Goal: Task Accomplishment & Management: Manage account settings

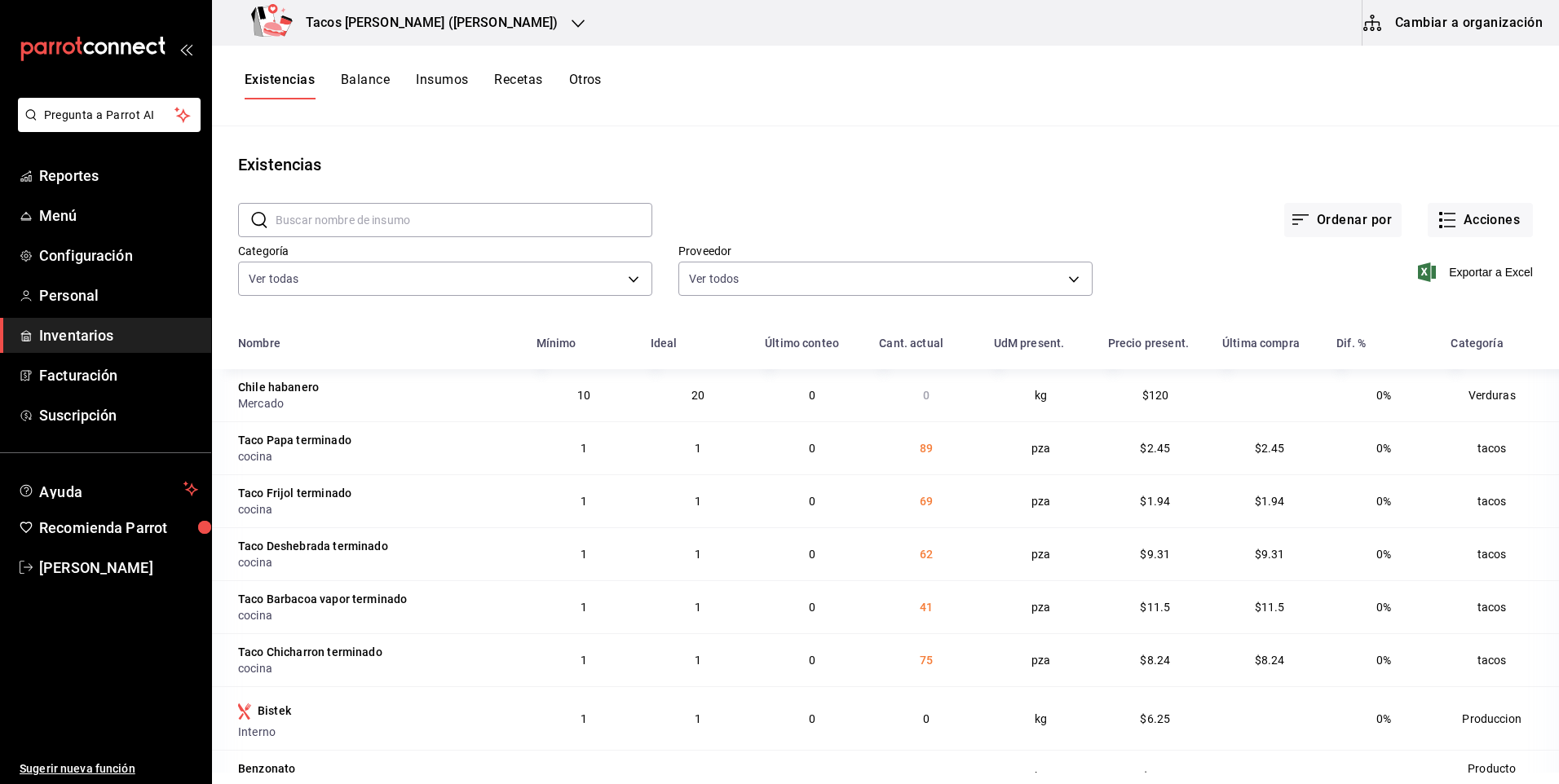
click at [457, 22] on h3 "Tacos [PERSON_NAME] ([PERSON_NAME])" at bounding box center [425, 23] width 266 height 20
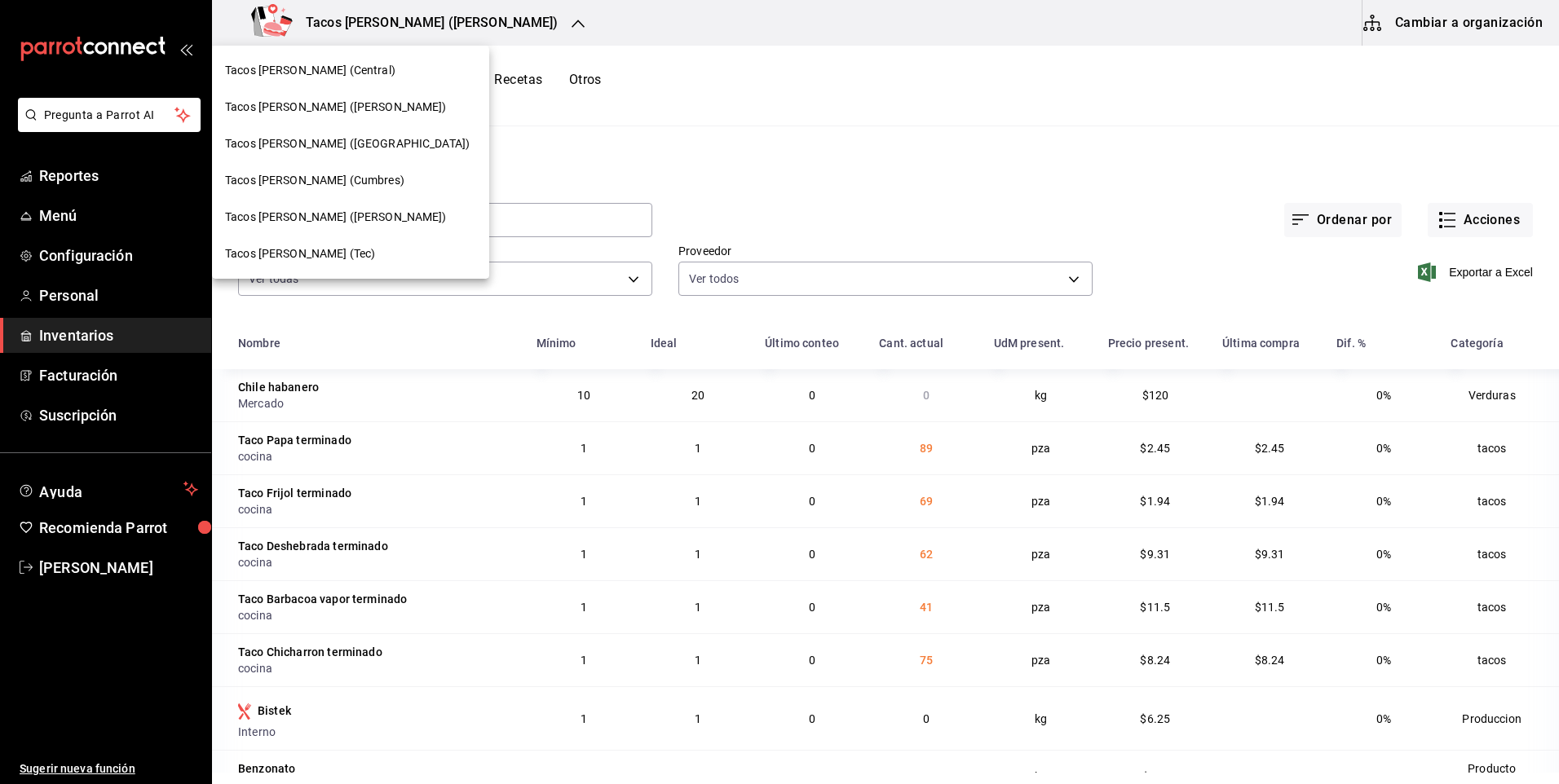
click at [417, 77] on div "Tacos [PERSON_NAME] (Central)" at bounding box center [350, 70] width 251 height 17
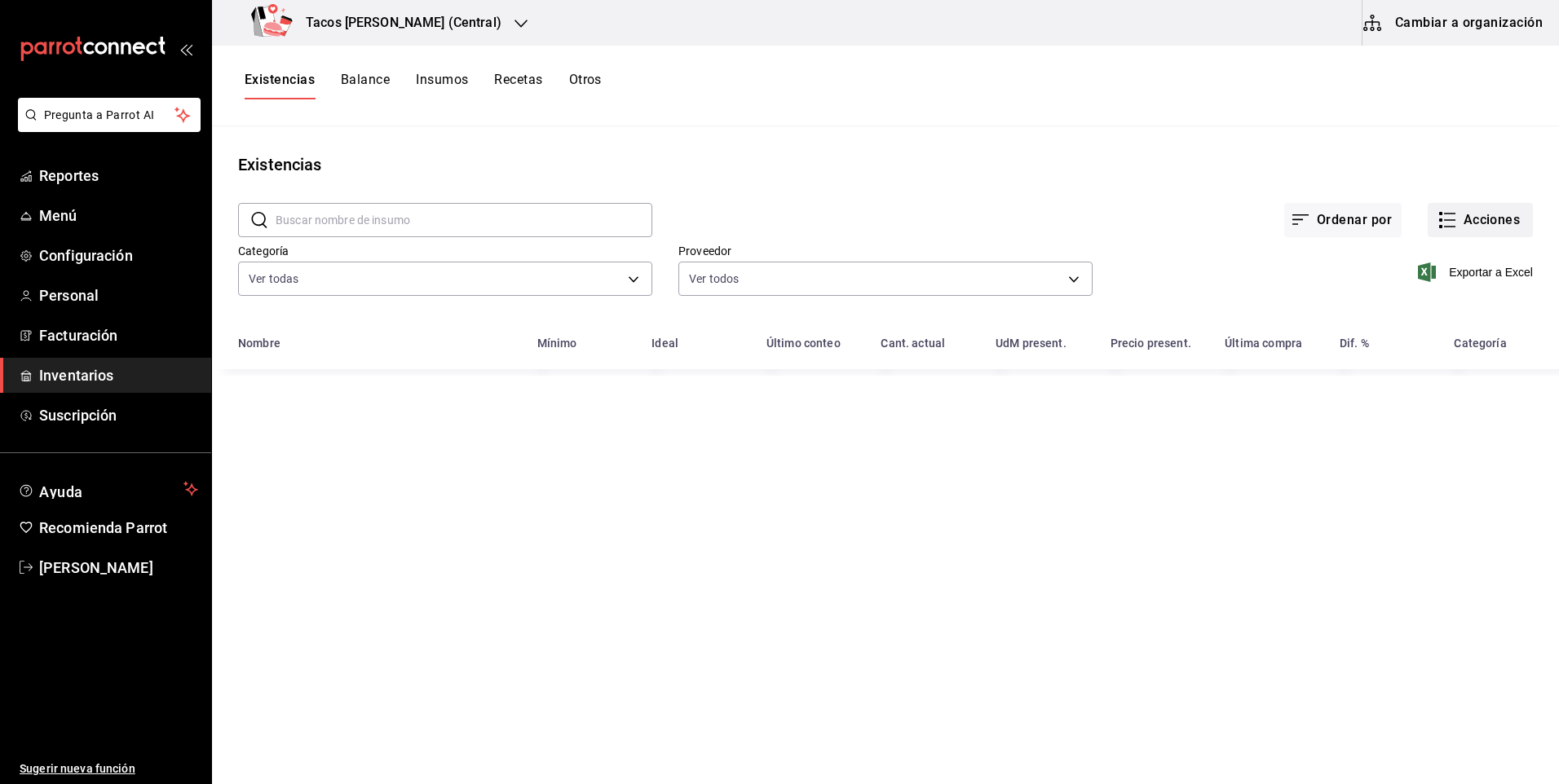
click at [1496, 224] on button "Acciones" at bounding box center [1480, 220] width 105 height 34
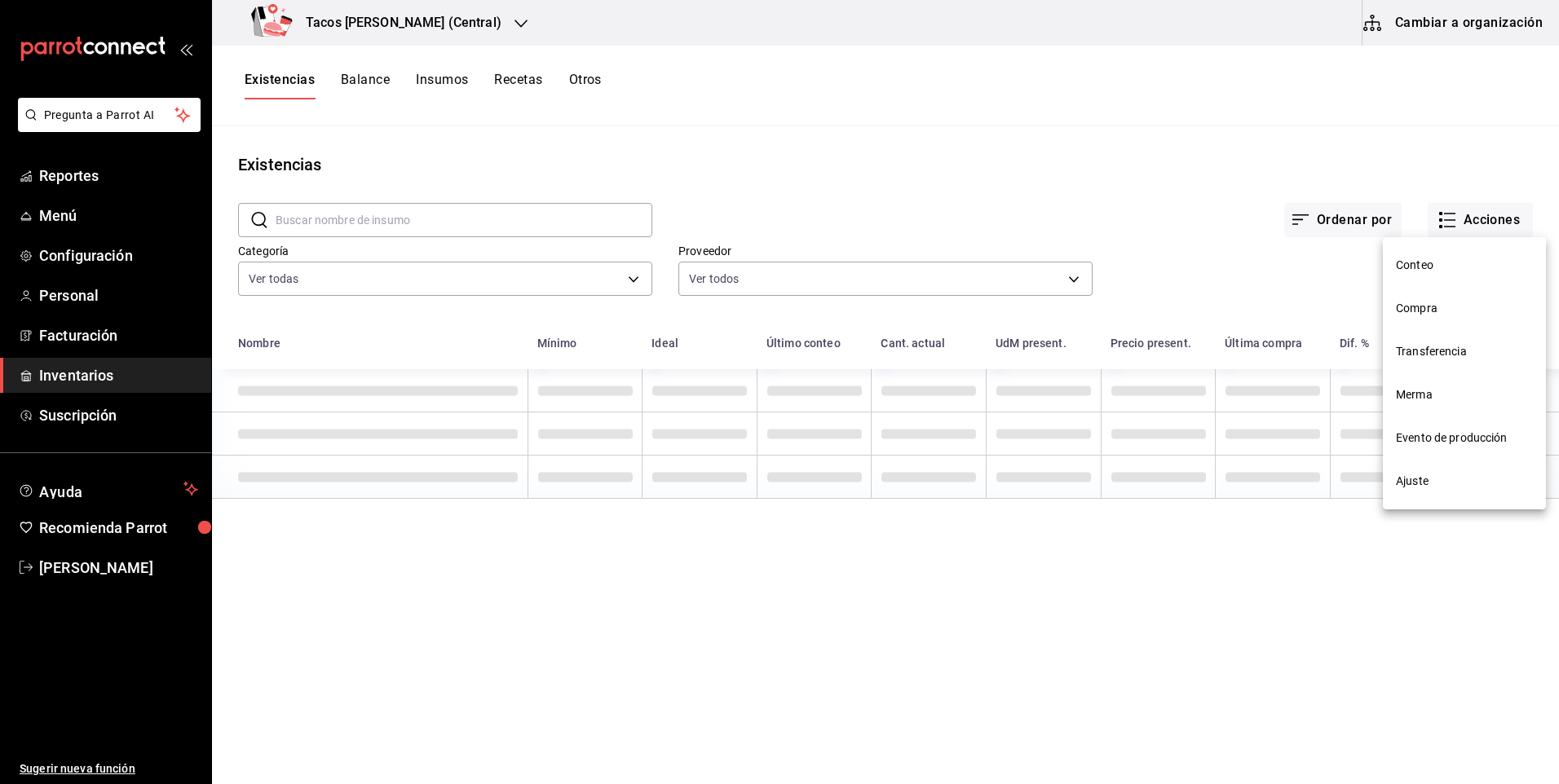
click at [1419, 489] on span "Ajuste" at bounding box center [1465, 481] width 137 height 17
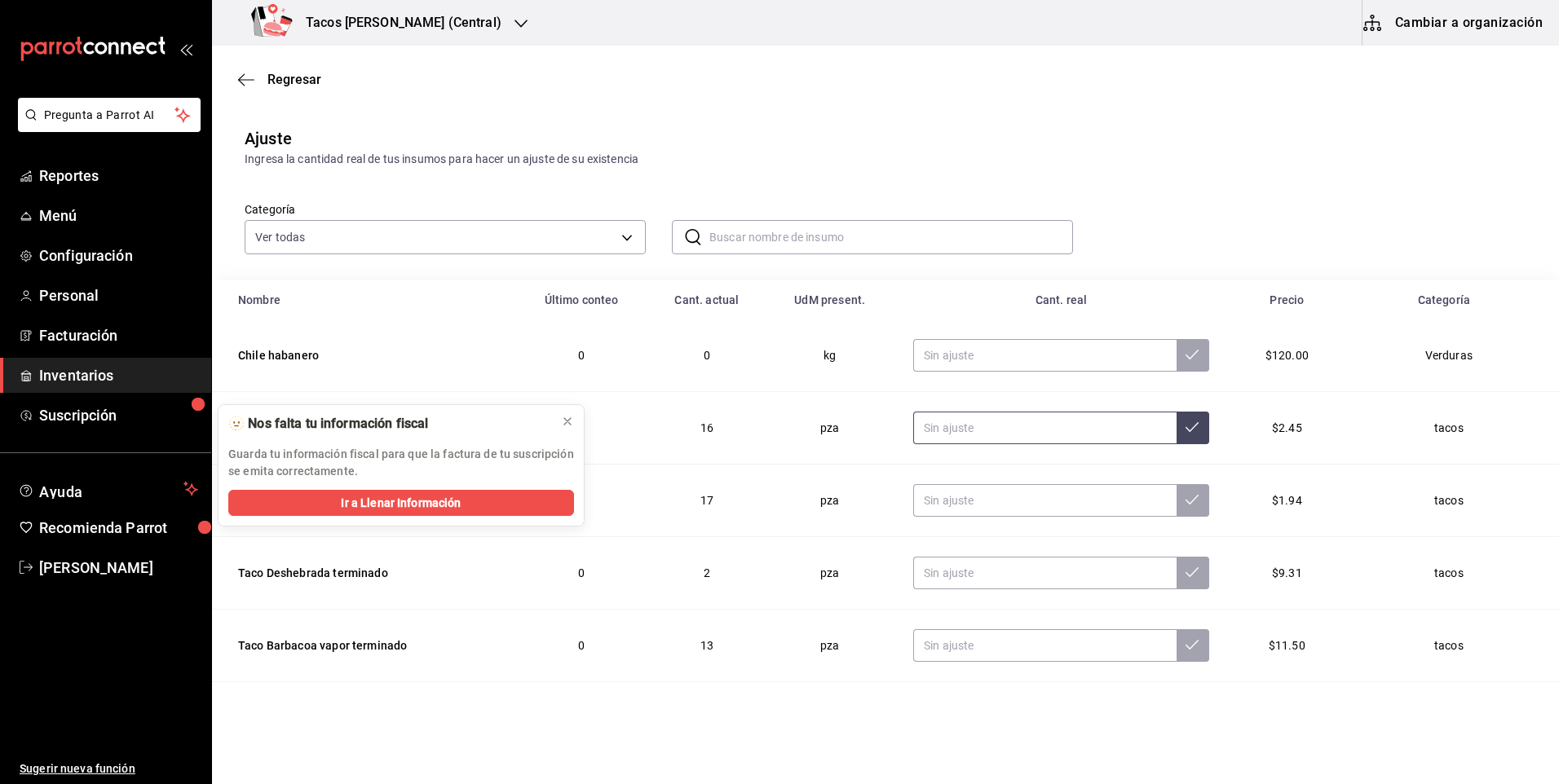
click at [1077, 436] on input "text" at bounding box center [1044, 427] width 264 height 32
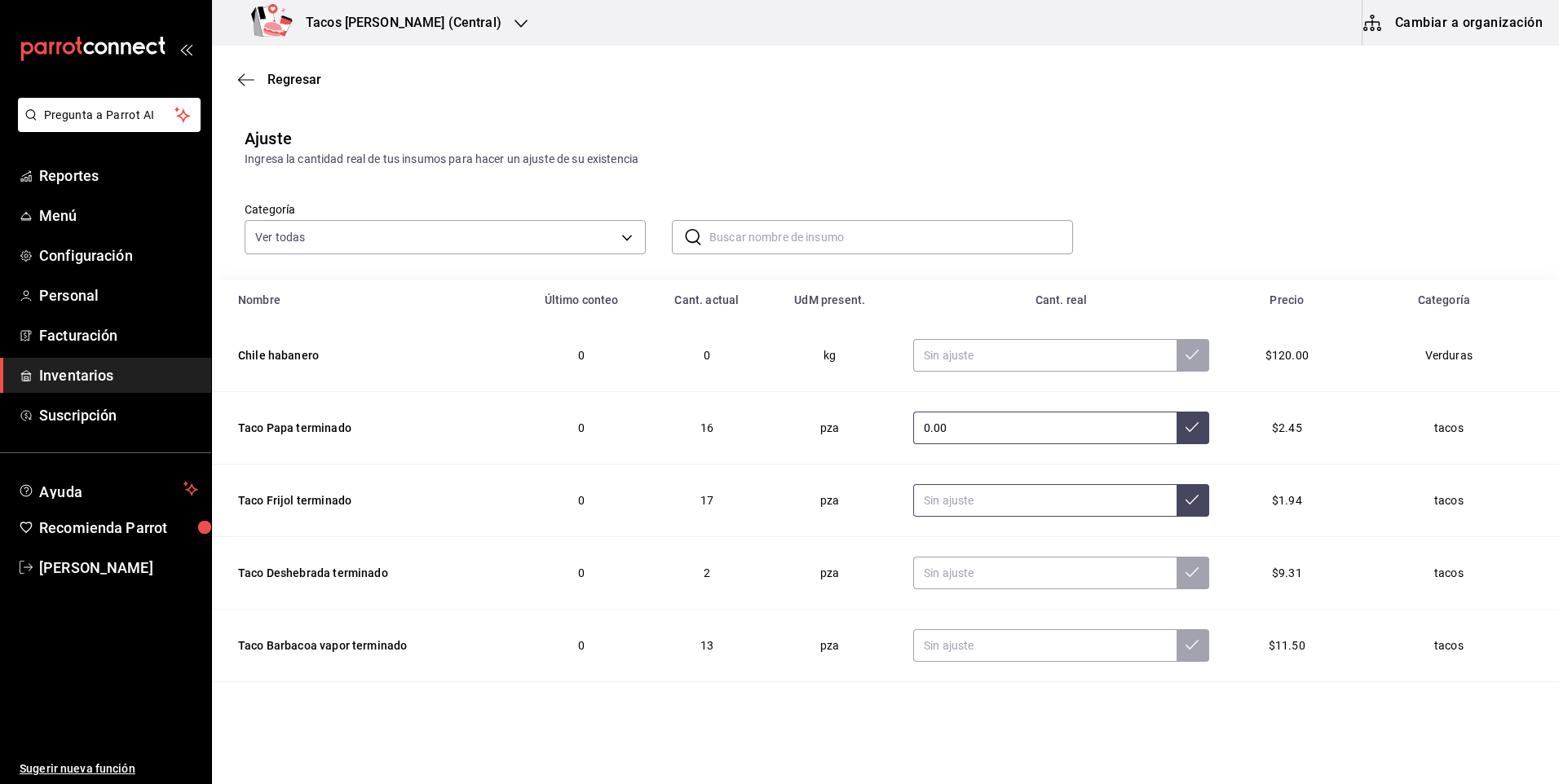
type input "0.00"
click at [1040, 501] on input "text" at bounding box center [1044, 500] width 264 height 32
type input "0.00"
click at [978, 582] on input "text" at bounding box center [1044, 573] width 264 height 32
type input "0.00"
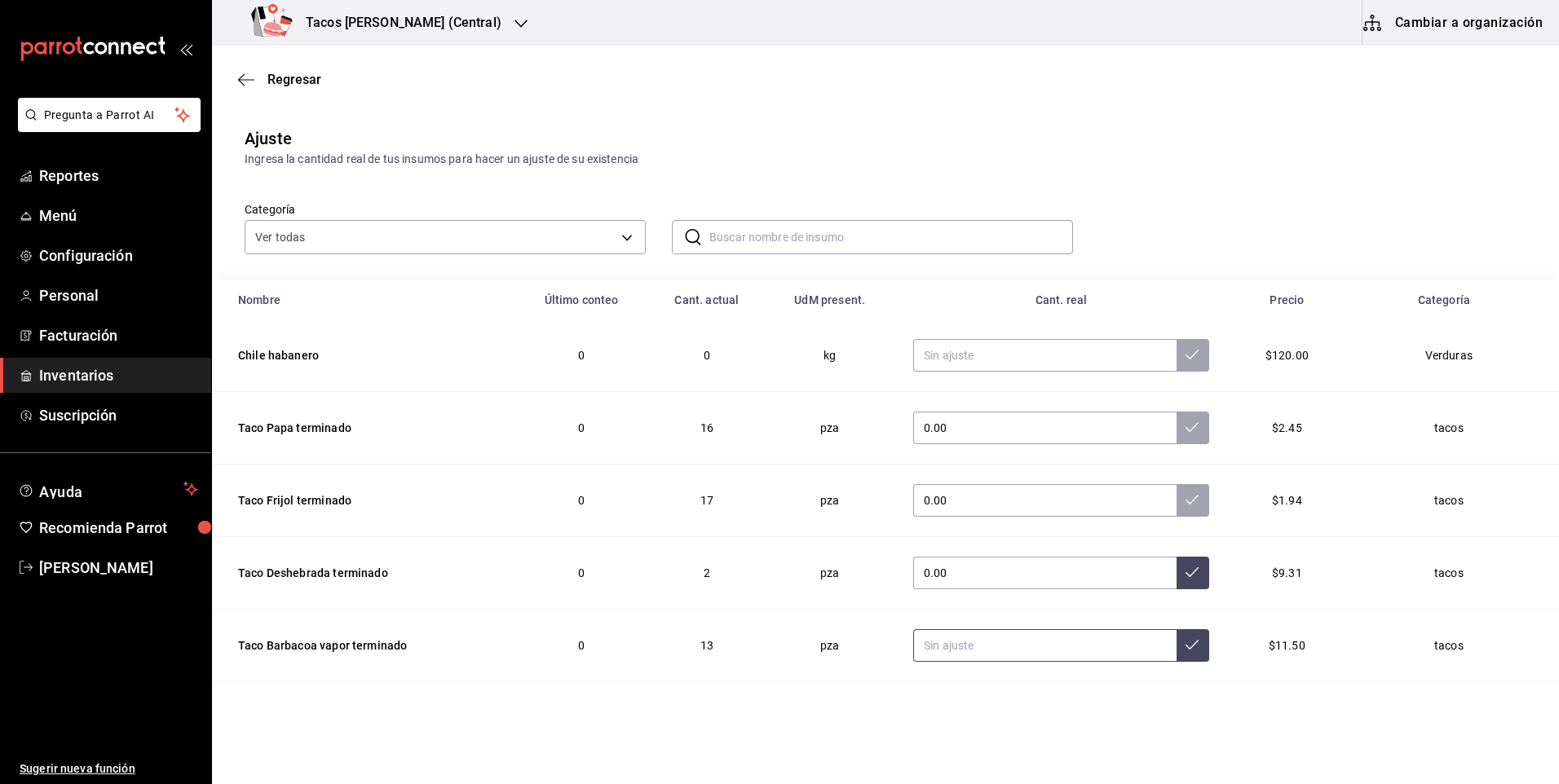
click at [970, 647] on input "text" at bounding box center [1044, 645] width 264 height 32
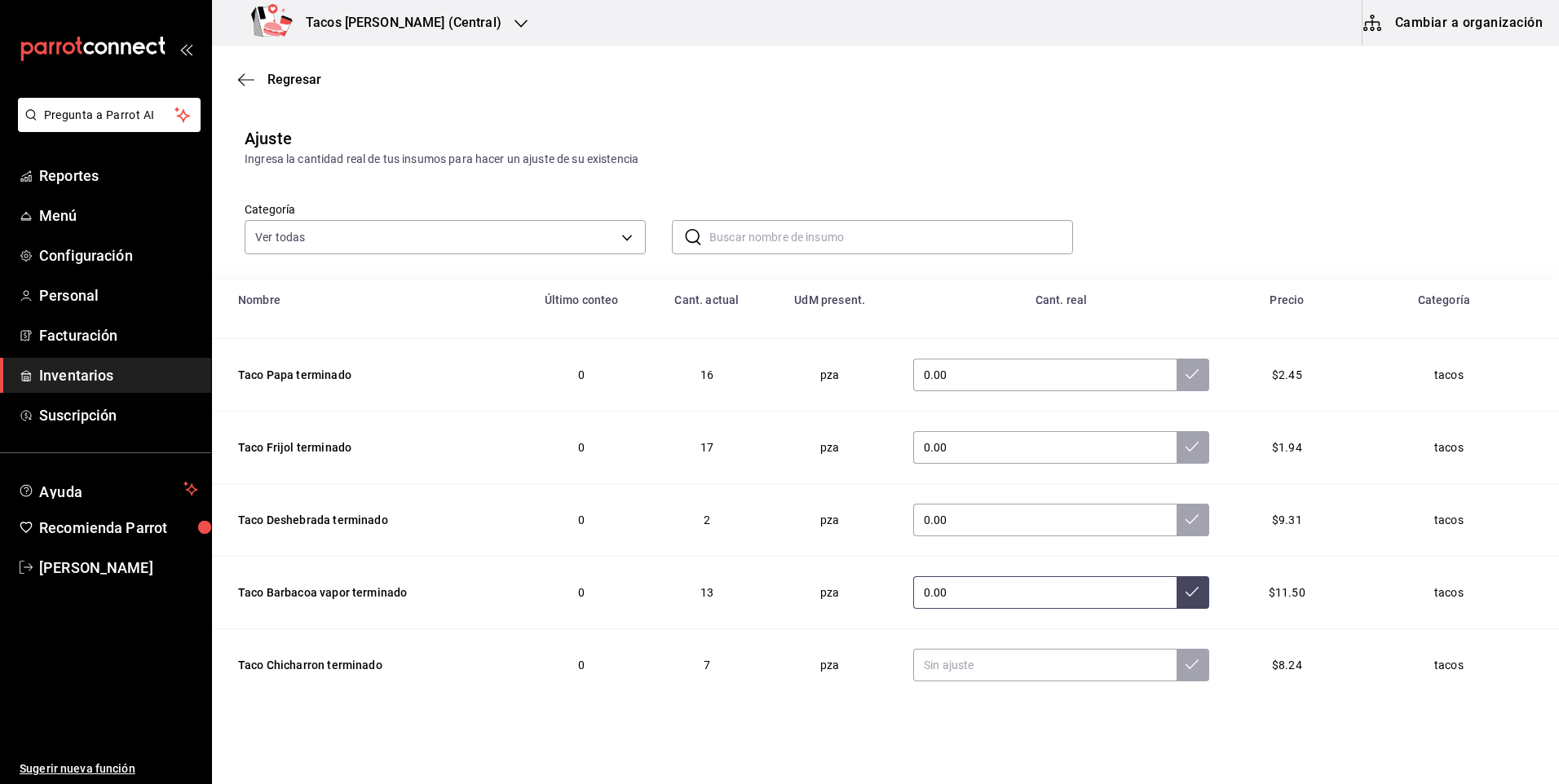
scroll to position [82, 0]
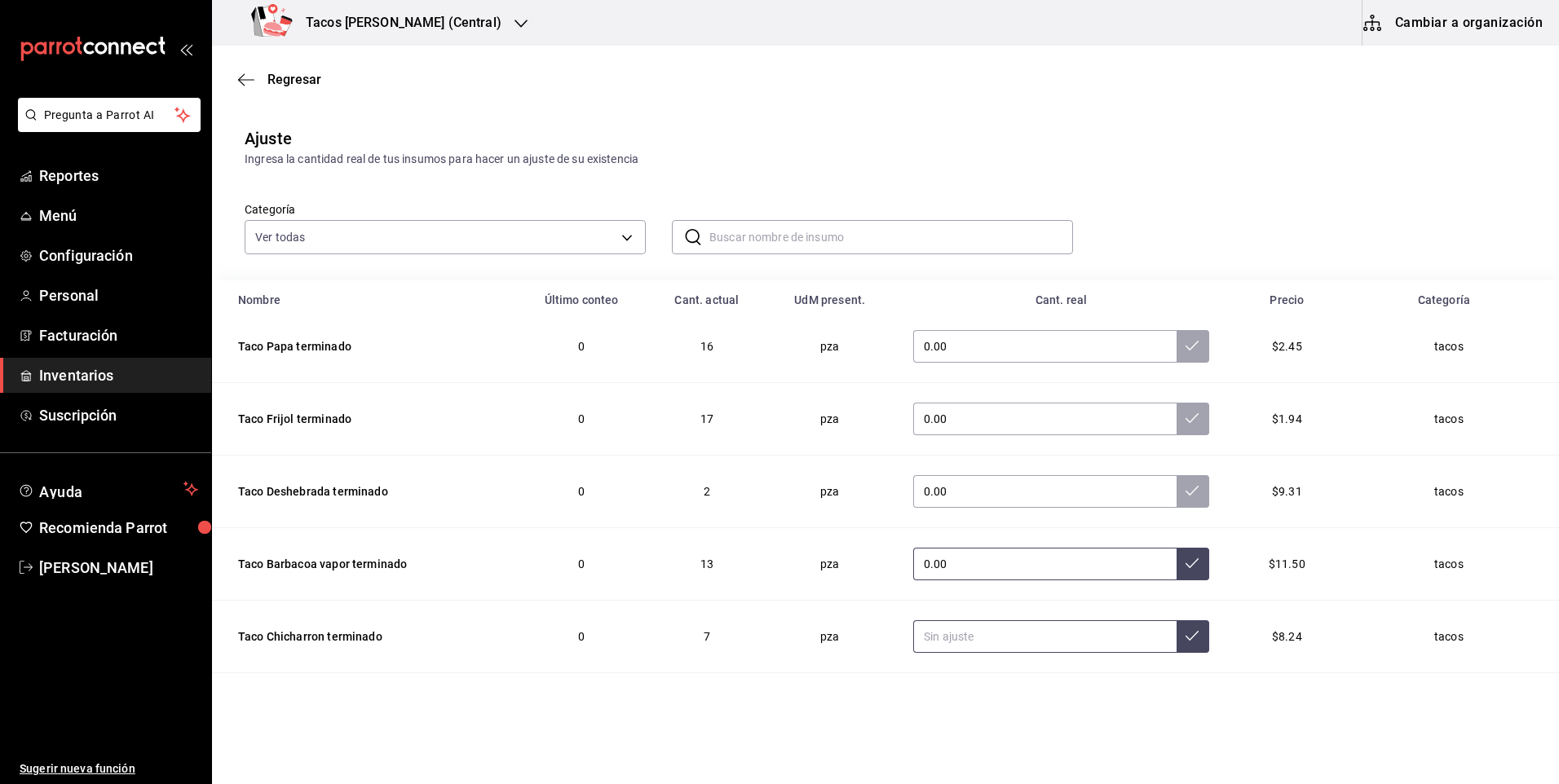
type input "0.00"
click at [984, 633] on input "text" at bounding box center [1044, 636] width 264 height 32
type input "0.00"
click at [1181, 643] on button at bounding box center [1192, 636] width 32 height 32
click at [1181, 572] on button at bounding box center [1192, 563] width 32 height 32
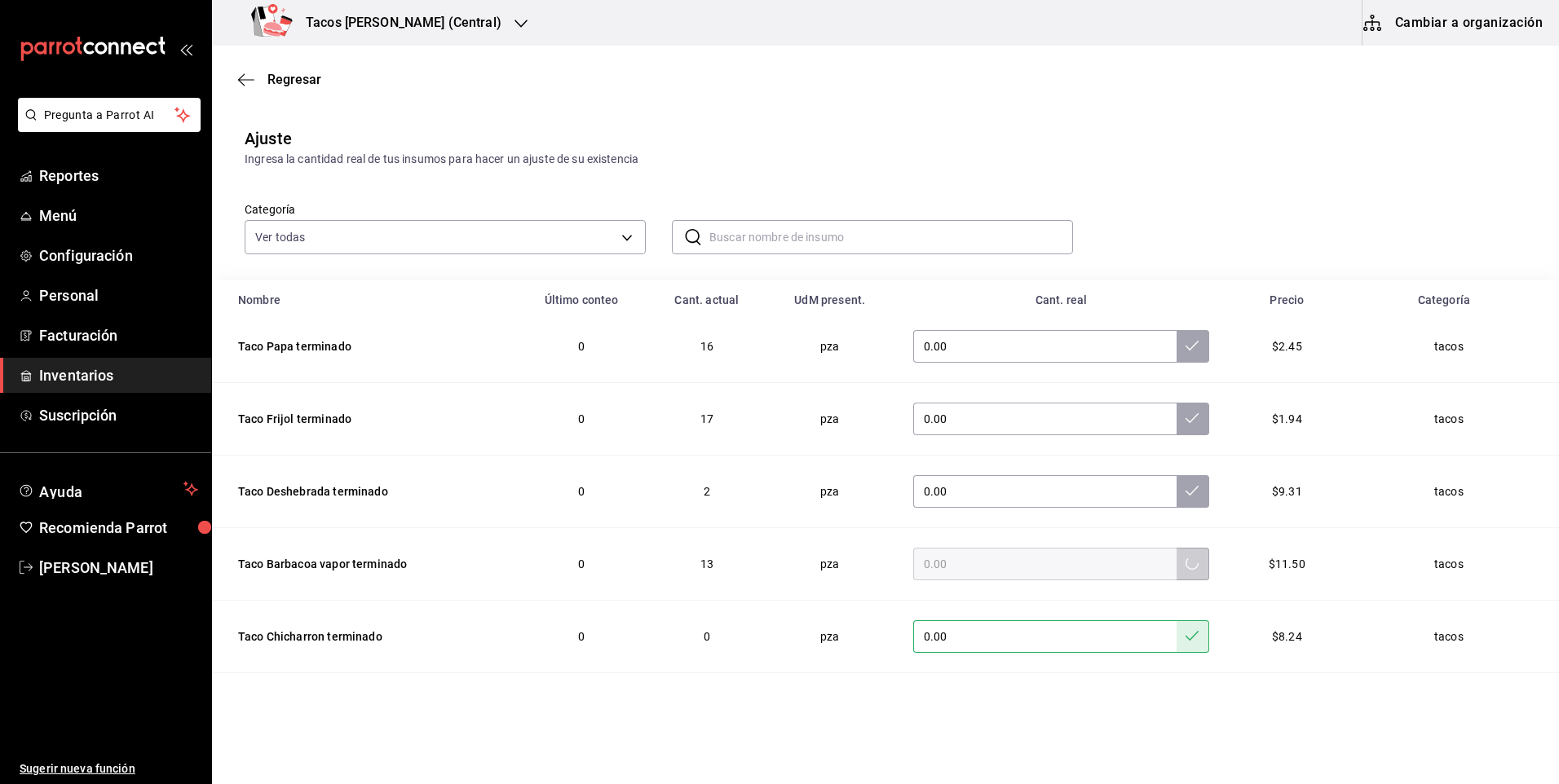
click at [1167, 471] on td "0.00" at bounding box center [1062, 492] width 335 height 73
click at [1179, 494] on button at bounding box center [1192, 491] width 32 height 32
click at [1152, 411] on input "0.00" at bounding box center [1044, 419] width 264 height 32
click at [1186, 420] on icon at bounding box center [1192, 418] width 13 height 13
click at [1149, 343] on input "0.00" at bounding box center [1044, 346] width 264 height 32
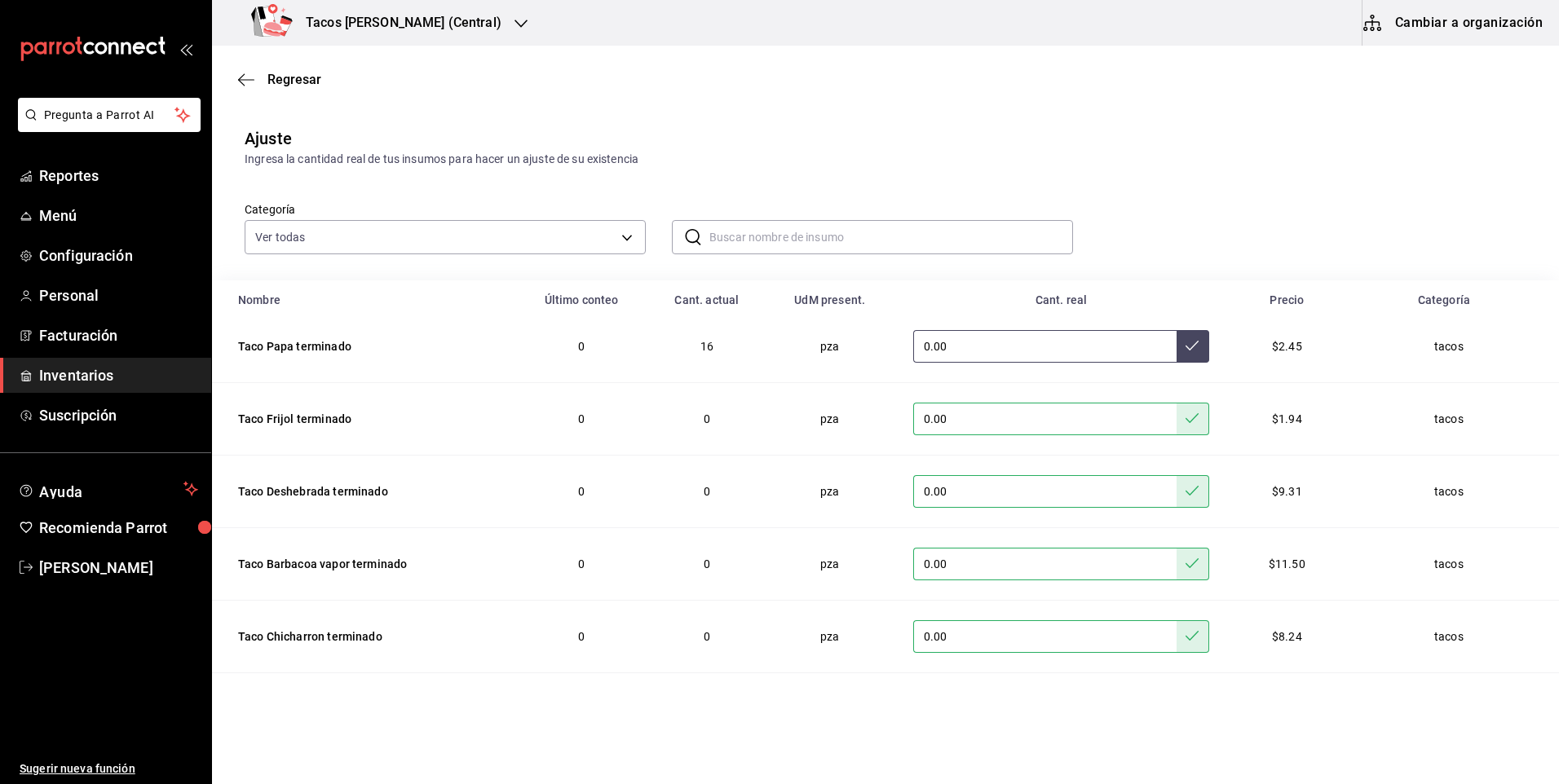
click at [1176, 344] on button at bounding box center [1192, 346] width 32 height 32
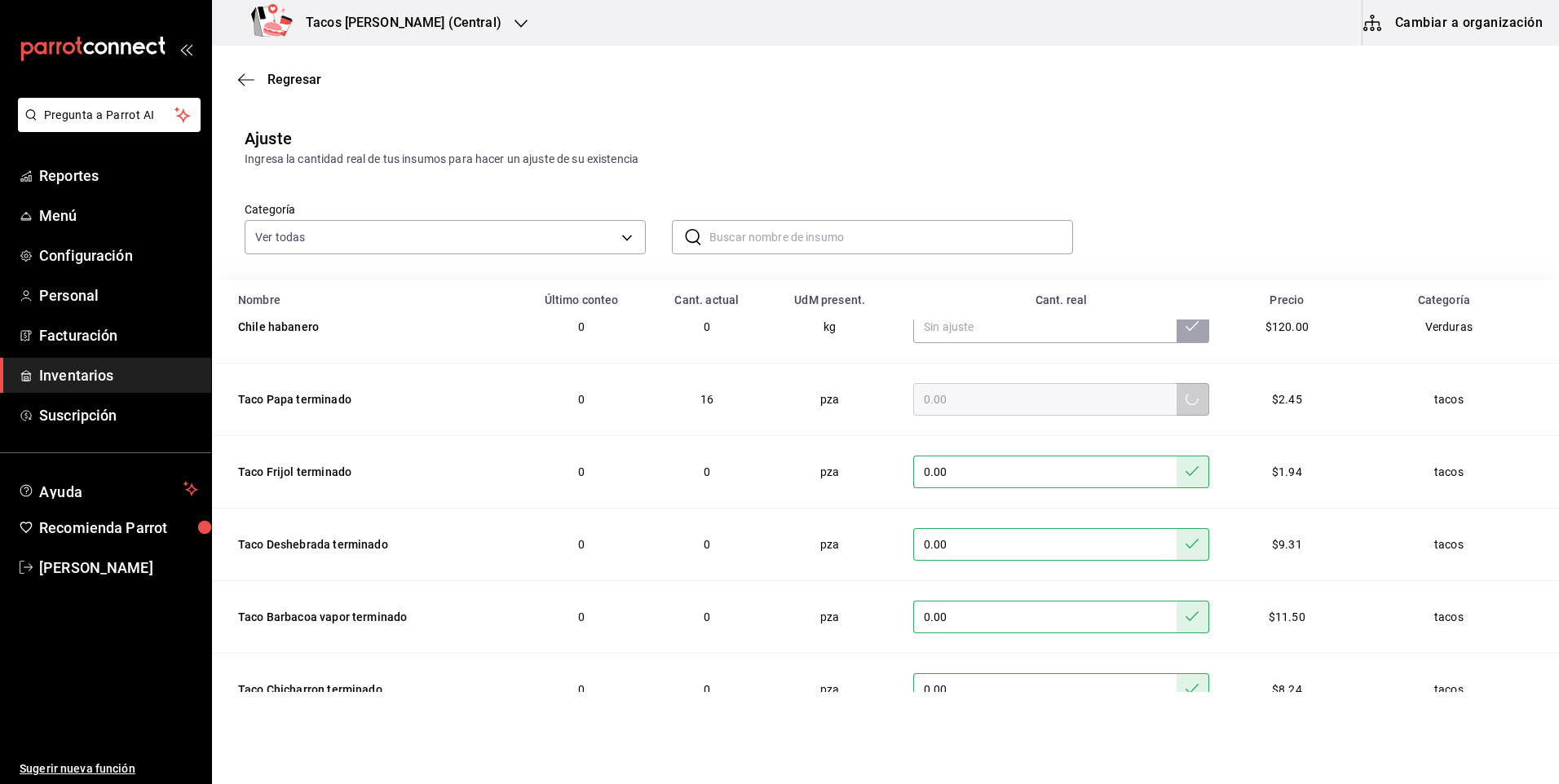
scroll to position [0, 0]
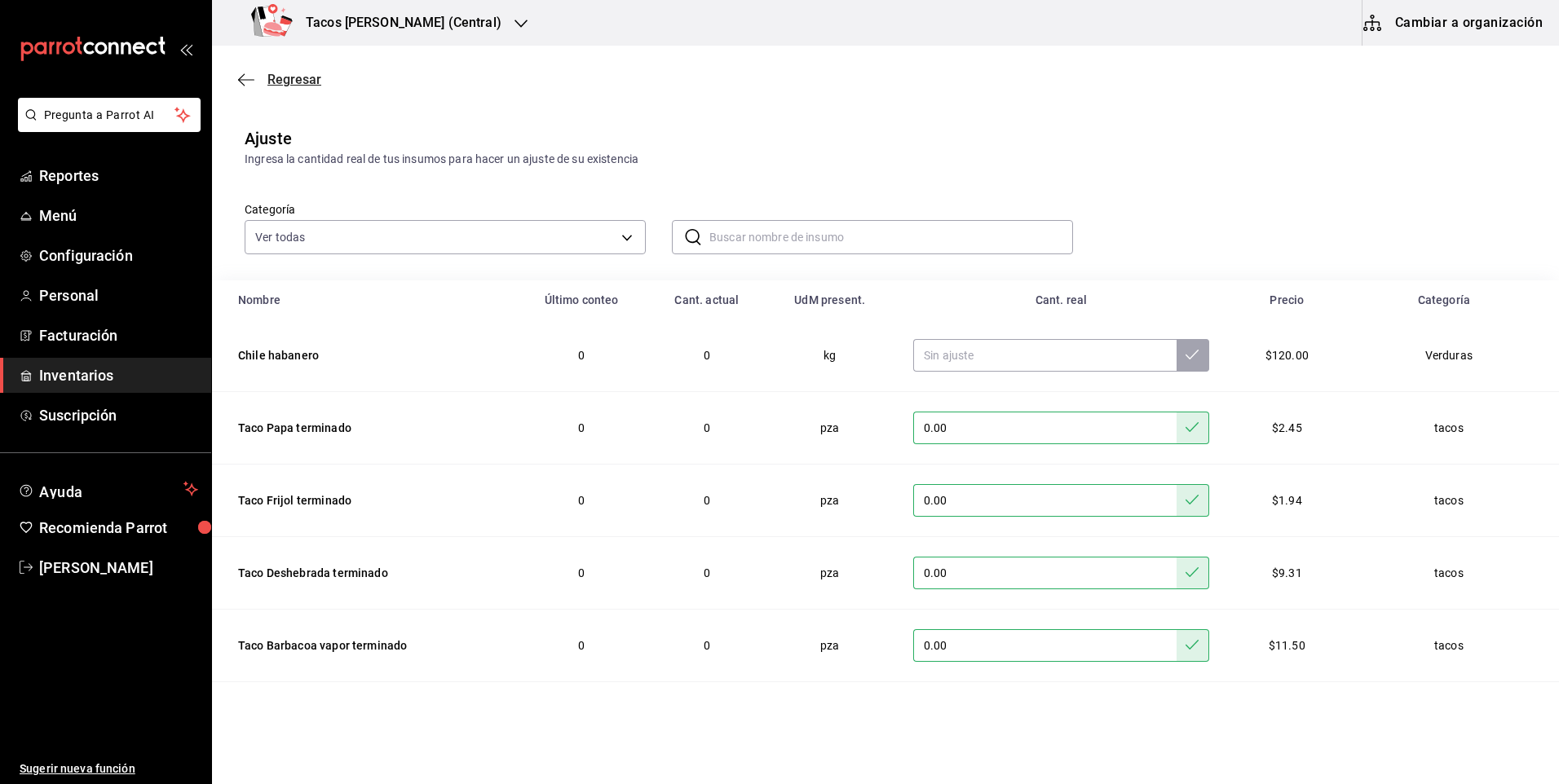
click at [274, 73] on span "Regresar" at bounding box center [294, 79] width 54 height 16
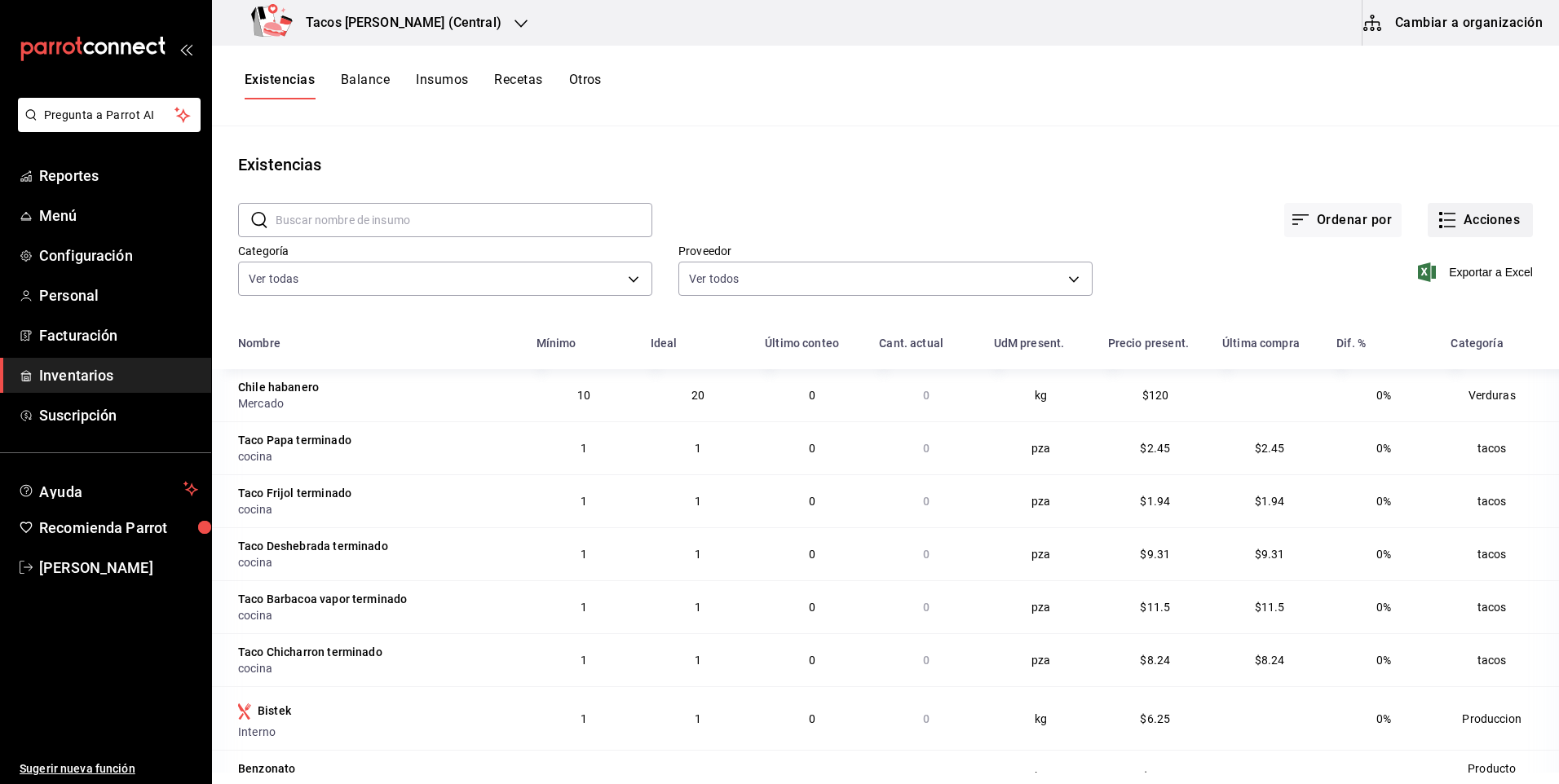
click at [1431, 232] on button "Acciones" at bounding box center [1480, 220] width 105 height 34
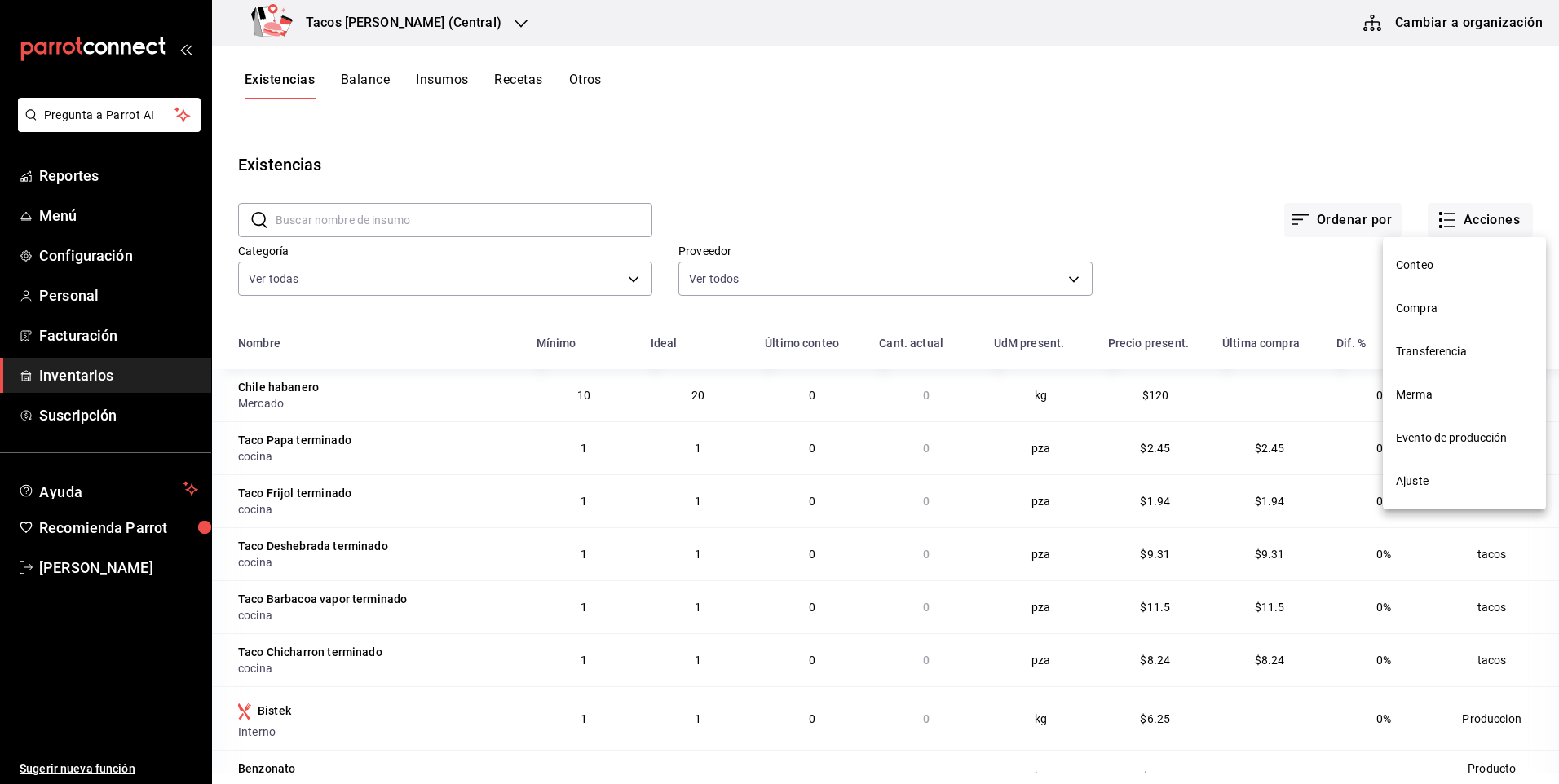
click at [1435, 312] on span "Compra" at bounding box center [1465, 308] width 137 height 17
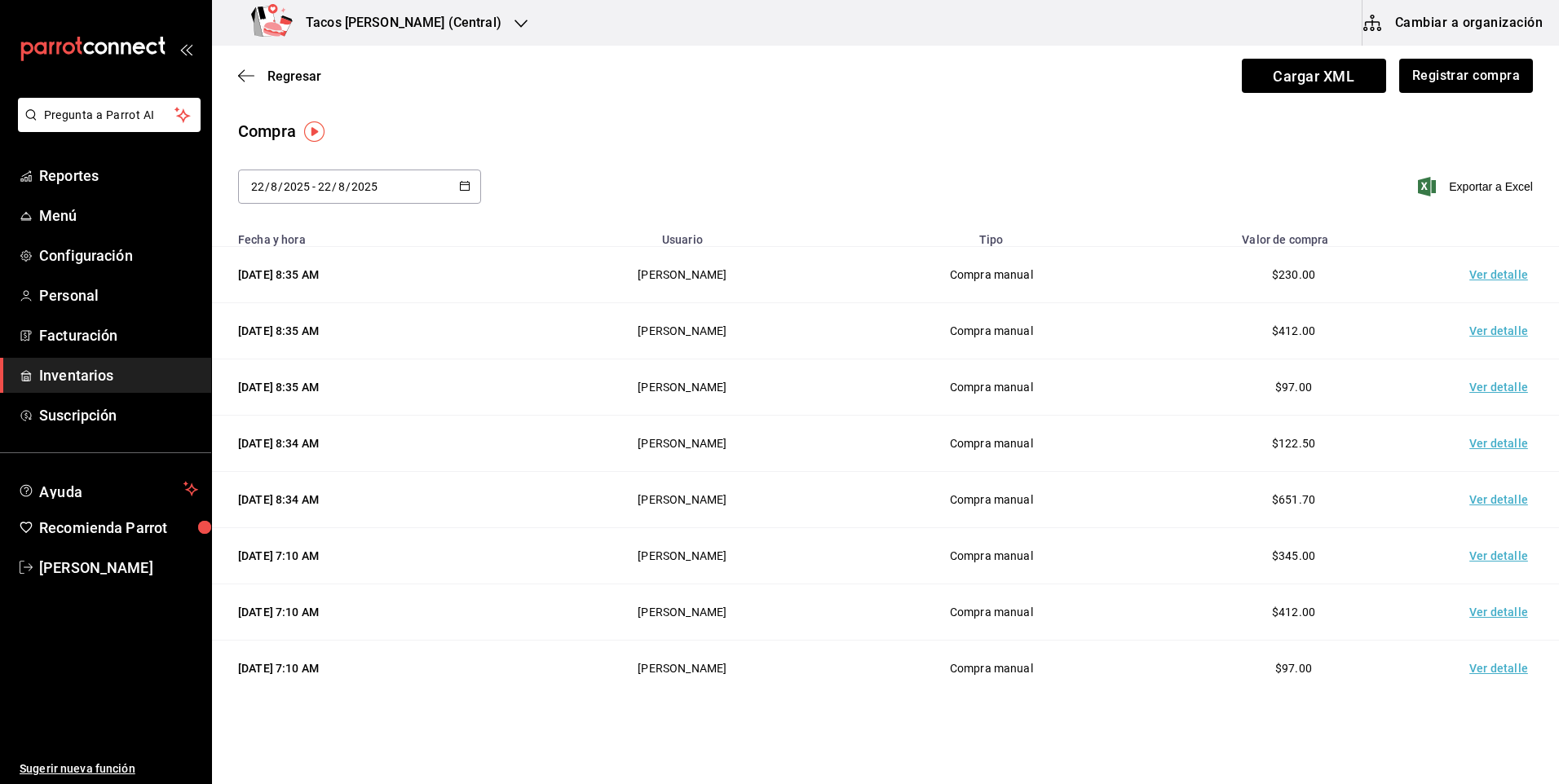
click at [418, 199] on div "2025-08-22 22 / 8 / 2025 - 2025-08-22 22 / 8 / 2025" at bounding box center [359, 186] width 243 height 34
click at [741, 146] on div "Compra 2025-08-22 22 / 8 / 2025 - 2025-08-22 22 / 8 / 2025 agosto de 2025 lun m…" at bounding box center [886, 171] width 1347 height 104
click at [290, 82] on span "Regresar" at bounding box center [294, 76] width 54 height 16
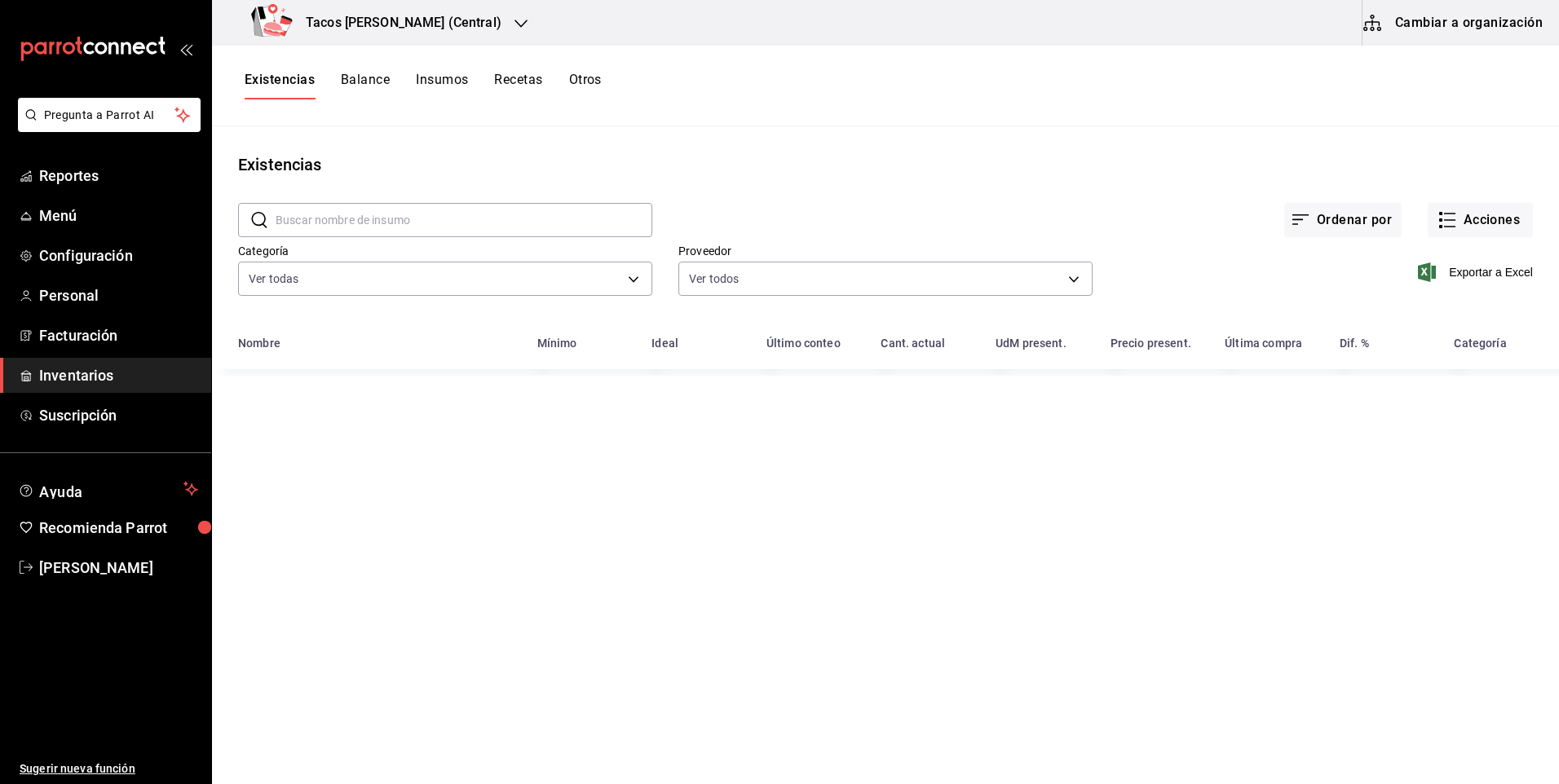
click at [406, 31] on h3 "Tacos [PERSON_NAME] (Central)" at bounding box center [397, 23] width 209 height 20
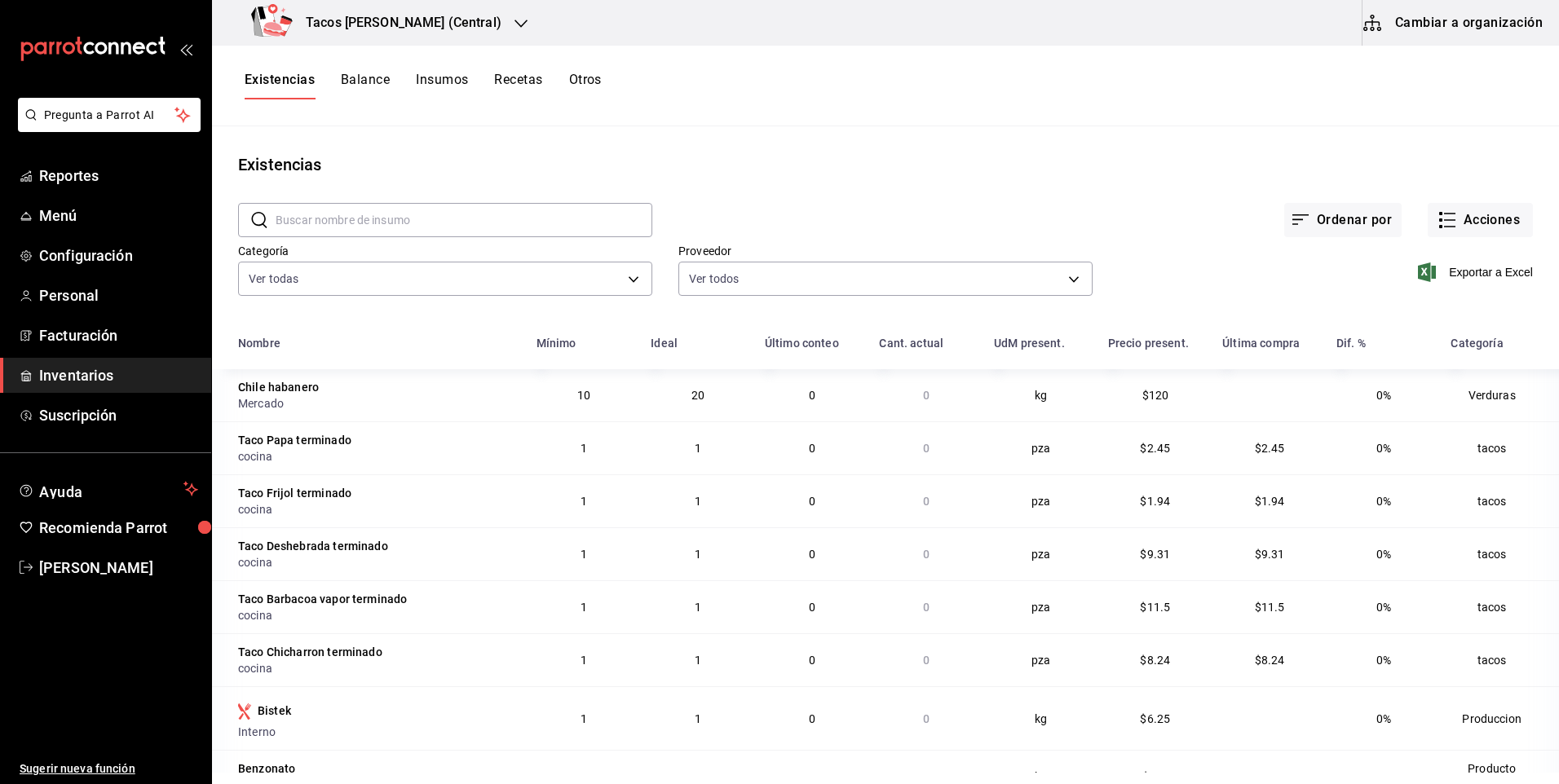
click at [430, 21] on h3 "Tacos [PERSON_NAME] (Central)" at bounding box center [397, 23] width 209 height 20
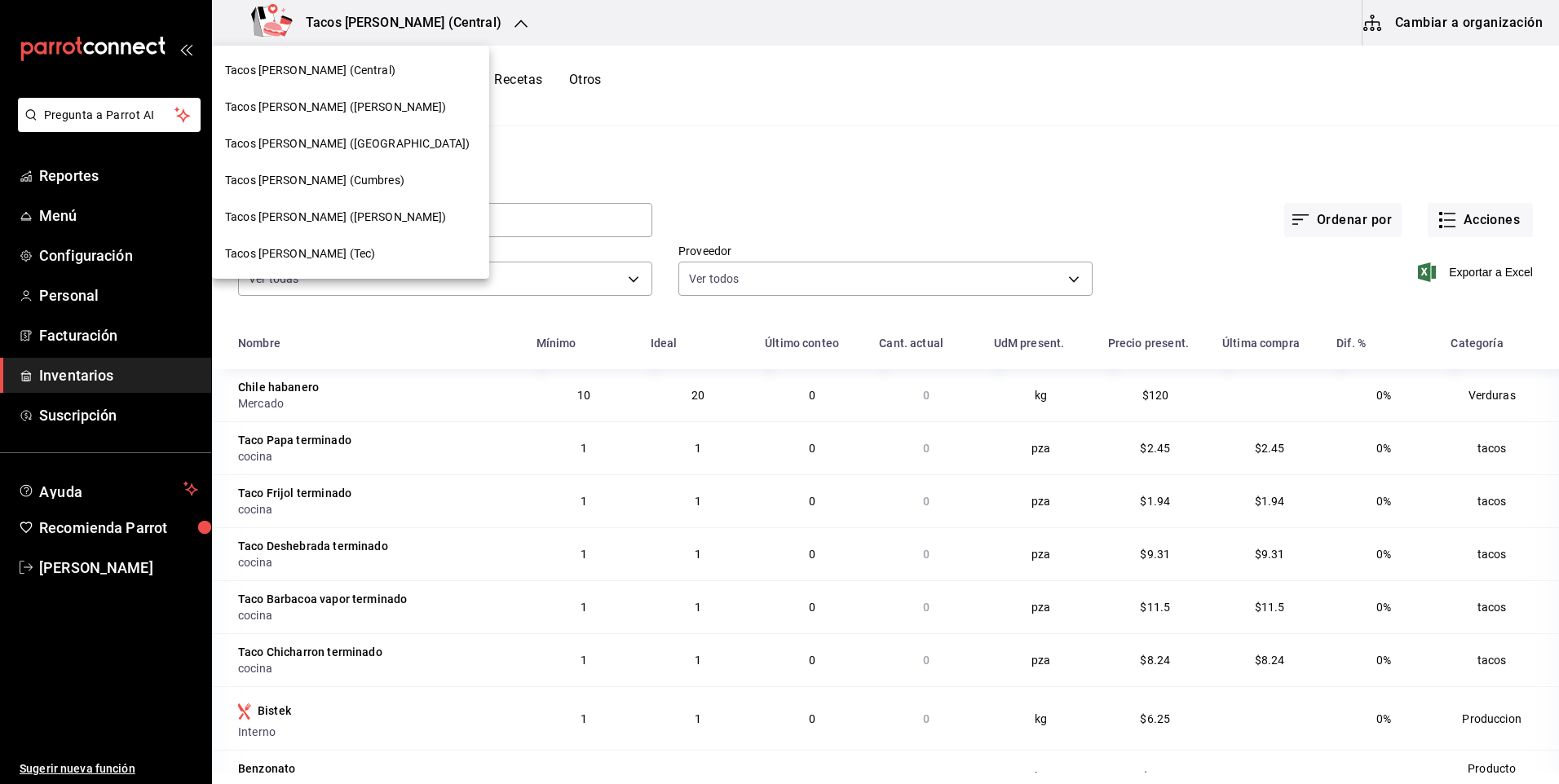
click at [321, 104] on span "Tacos [PERSON_NAME] ([PERSON_NAME])" at bounding box center [335, 107] width 221 height 17
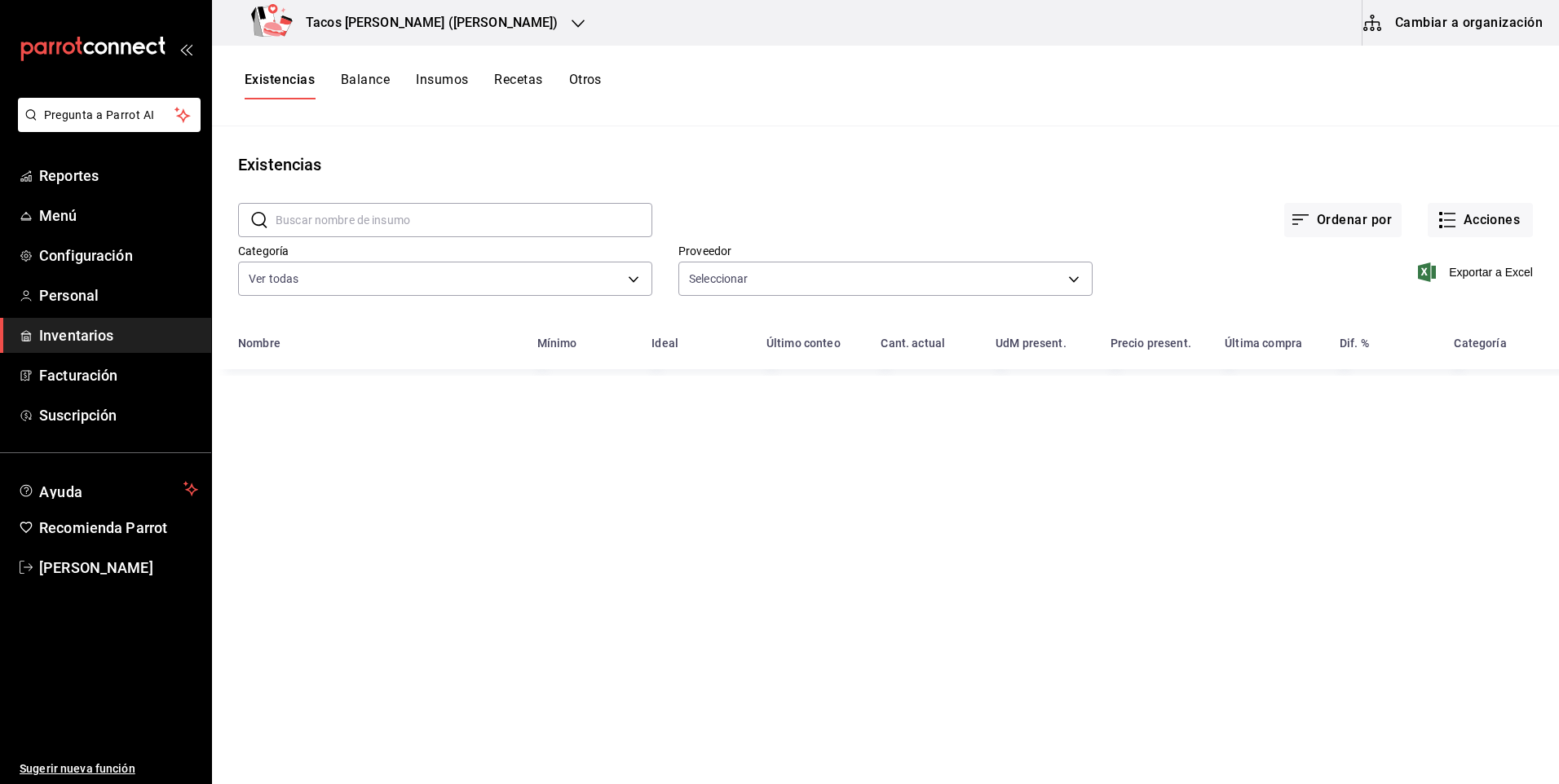
type input "237c9a5b-4078-49eb-83ef-23bf52bd7acd,14f90e99-f19e-4745-b997-48f1d3d95977,42f00…"
click at [1502, 225] on button "Acciones" at bounding box center [1480, 220] width 105 height 34
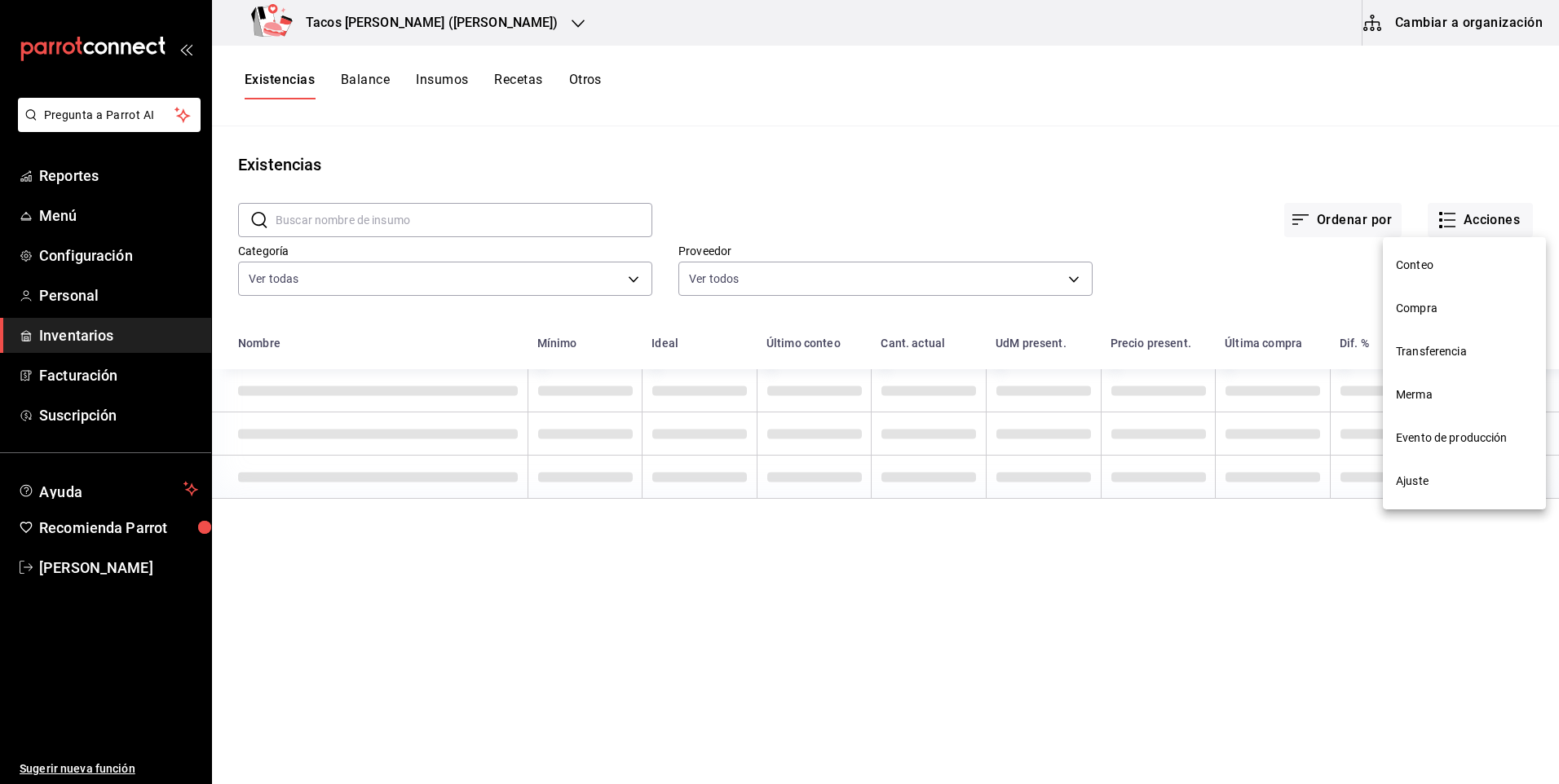
click at [1413, 484] on span "Ajuste" at bounding box center [1465, 481] width 137 height 17
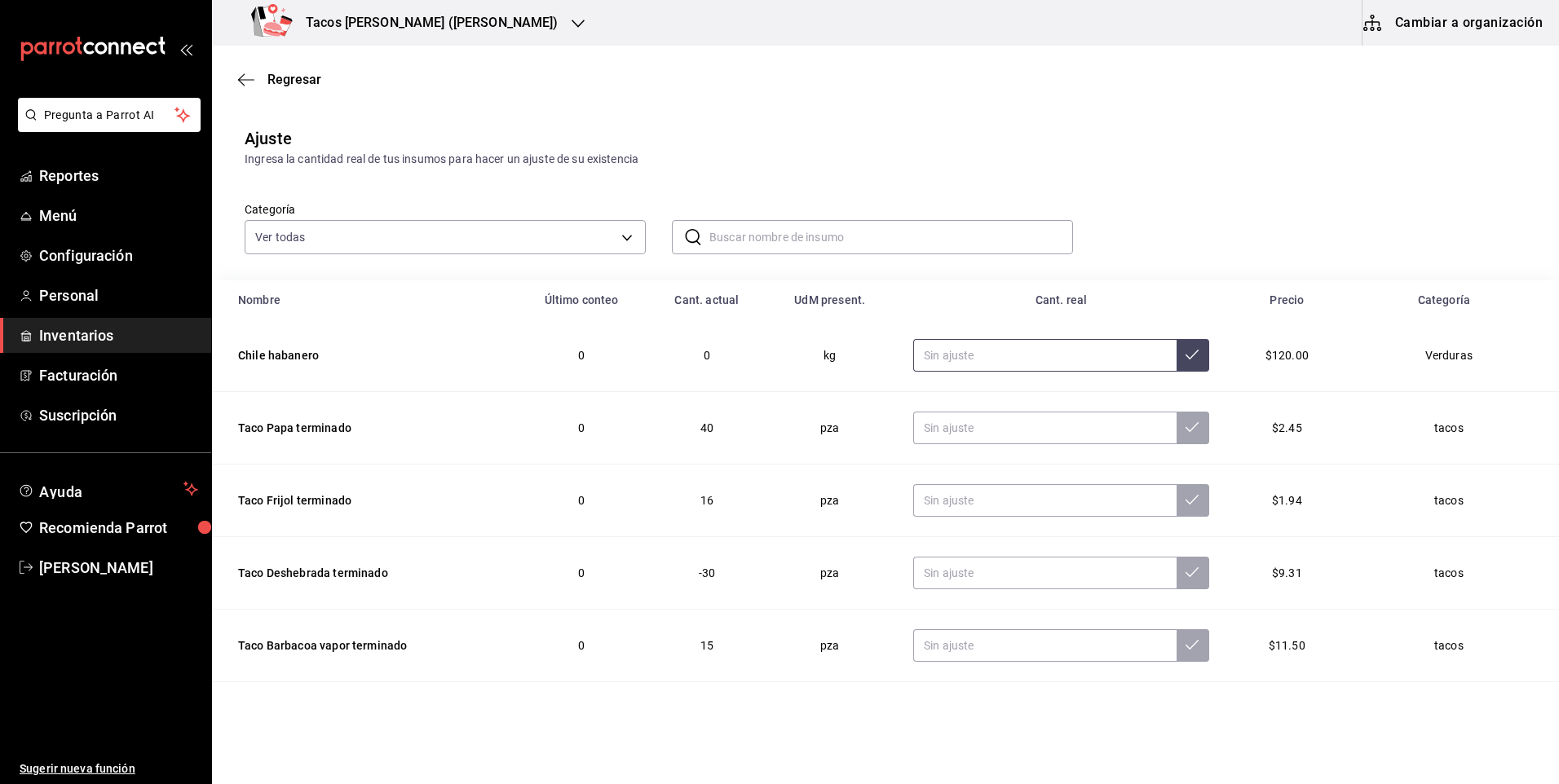
click at [1028, 357] on input "text" at bounding box center [1044, 355] width 264 height 32
click at [1020, 421] on input "text" at bounding box center [1044, 427] width 264 height 32
type input "0.00"
click at [972, 497] on input "text" at bounding box center [1044, 500] width 264 height 32
type input "0.00"
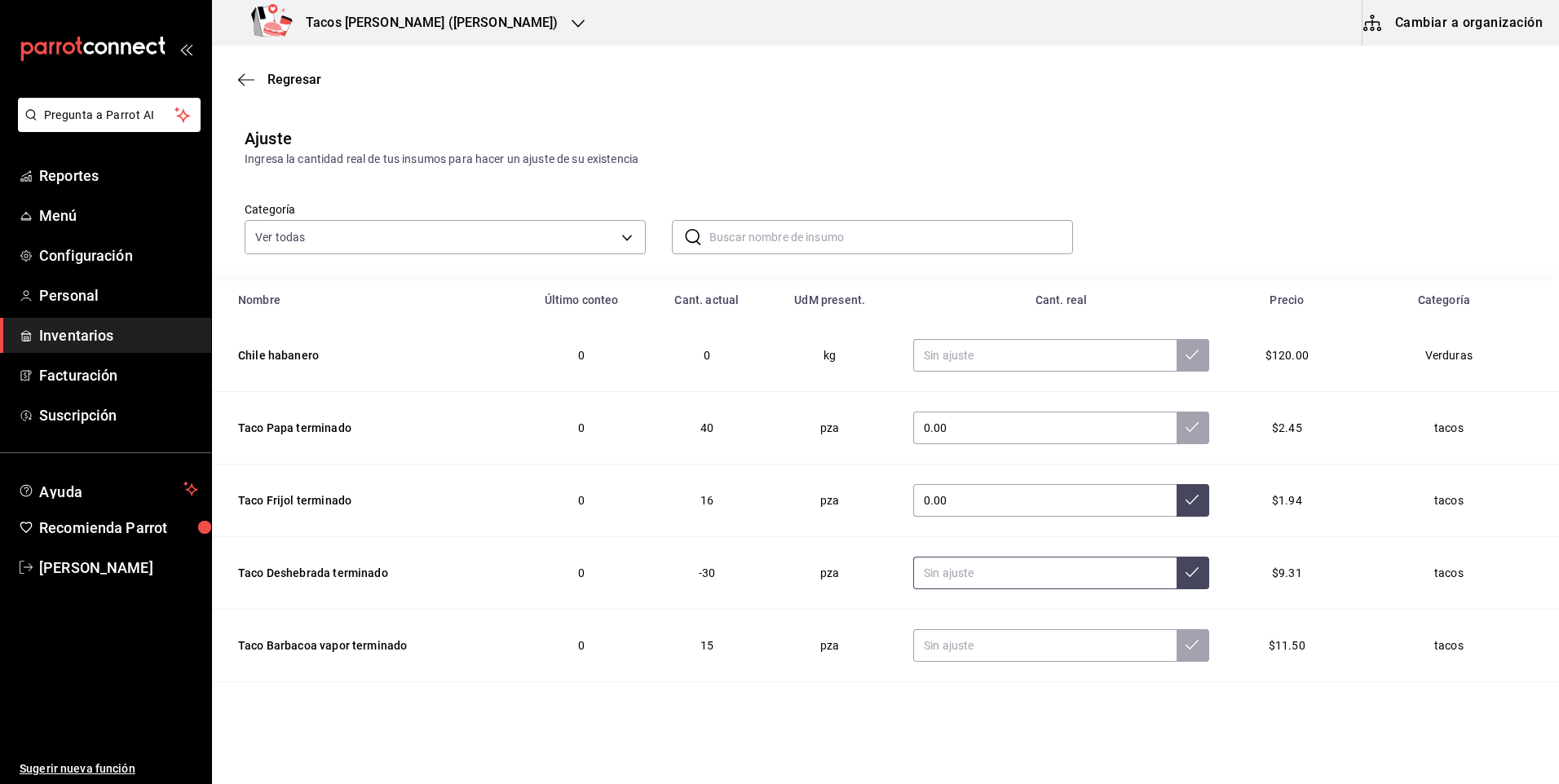
click at [996, 569] on input "text" at bounding box center [1044, 573] width 264 height 32
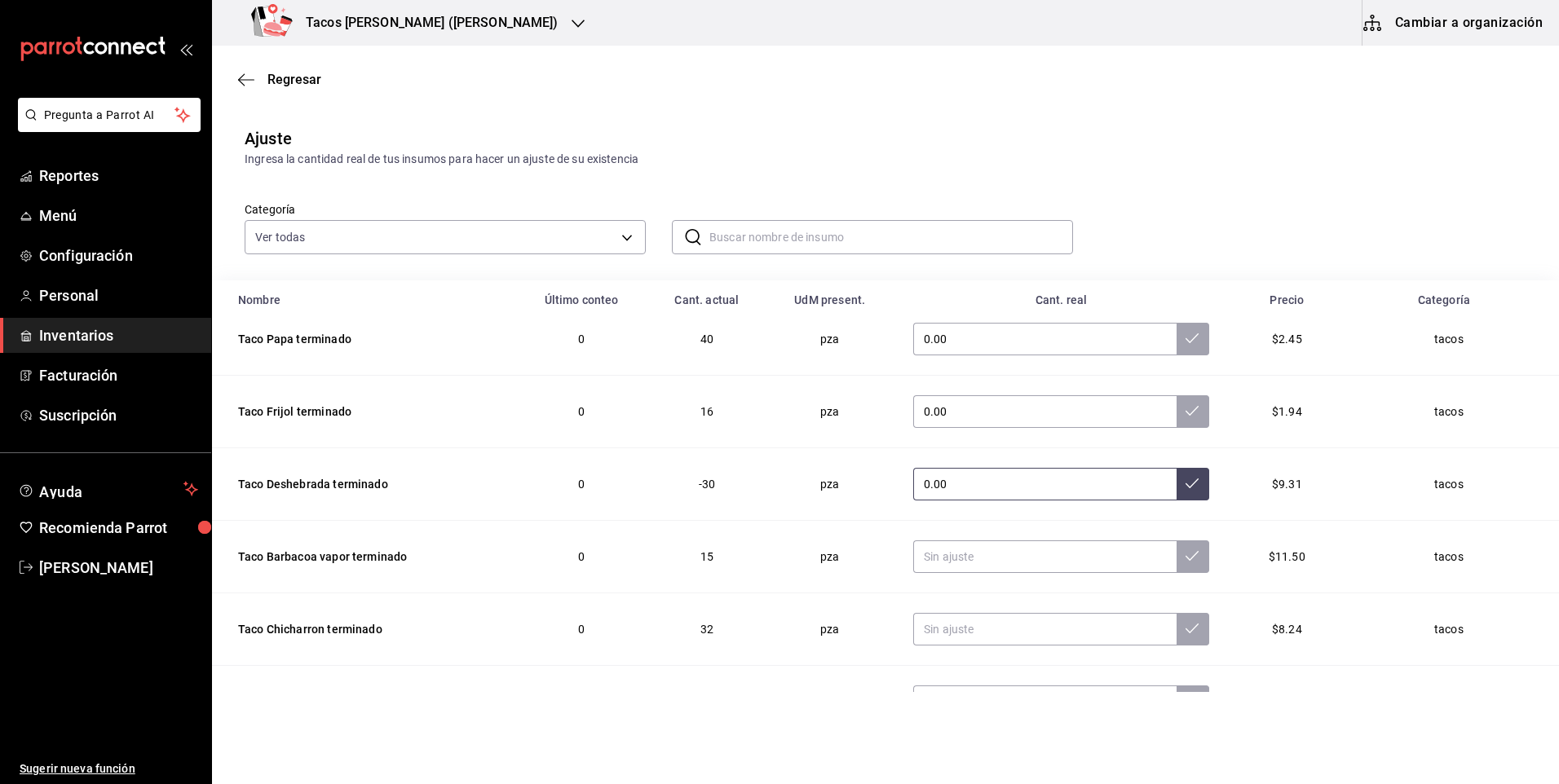
scroll to position [90, 0]
type input "0.00"
click at [979, 554] on input "text" at bounding box center [1044, 556] width 264 height 32
type input "0.00"
click at [984, 623] on input "text" at bounding box center [1044, 629] width 264 height 32
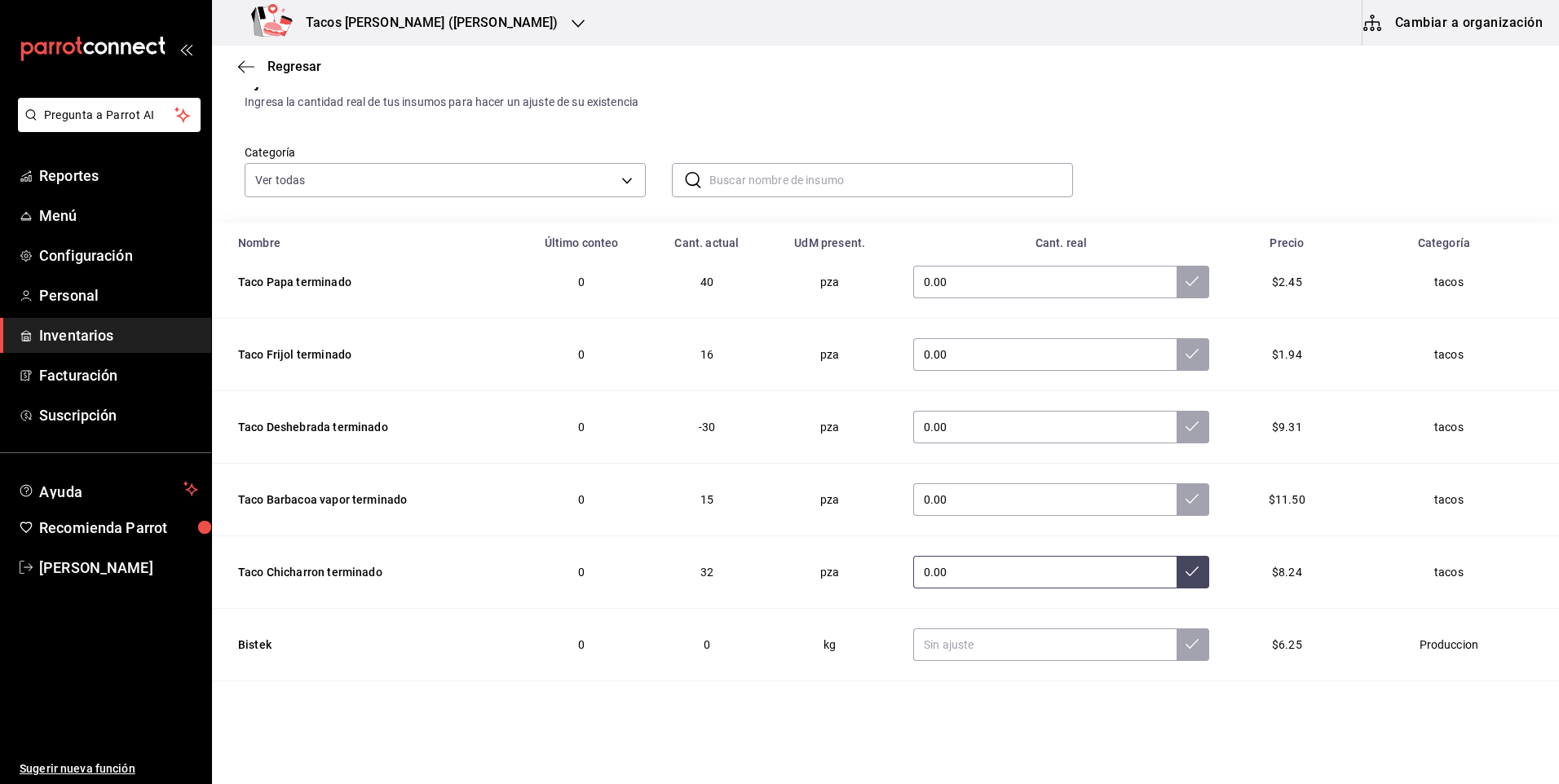
scroll to position [163, 0]
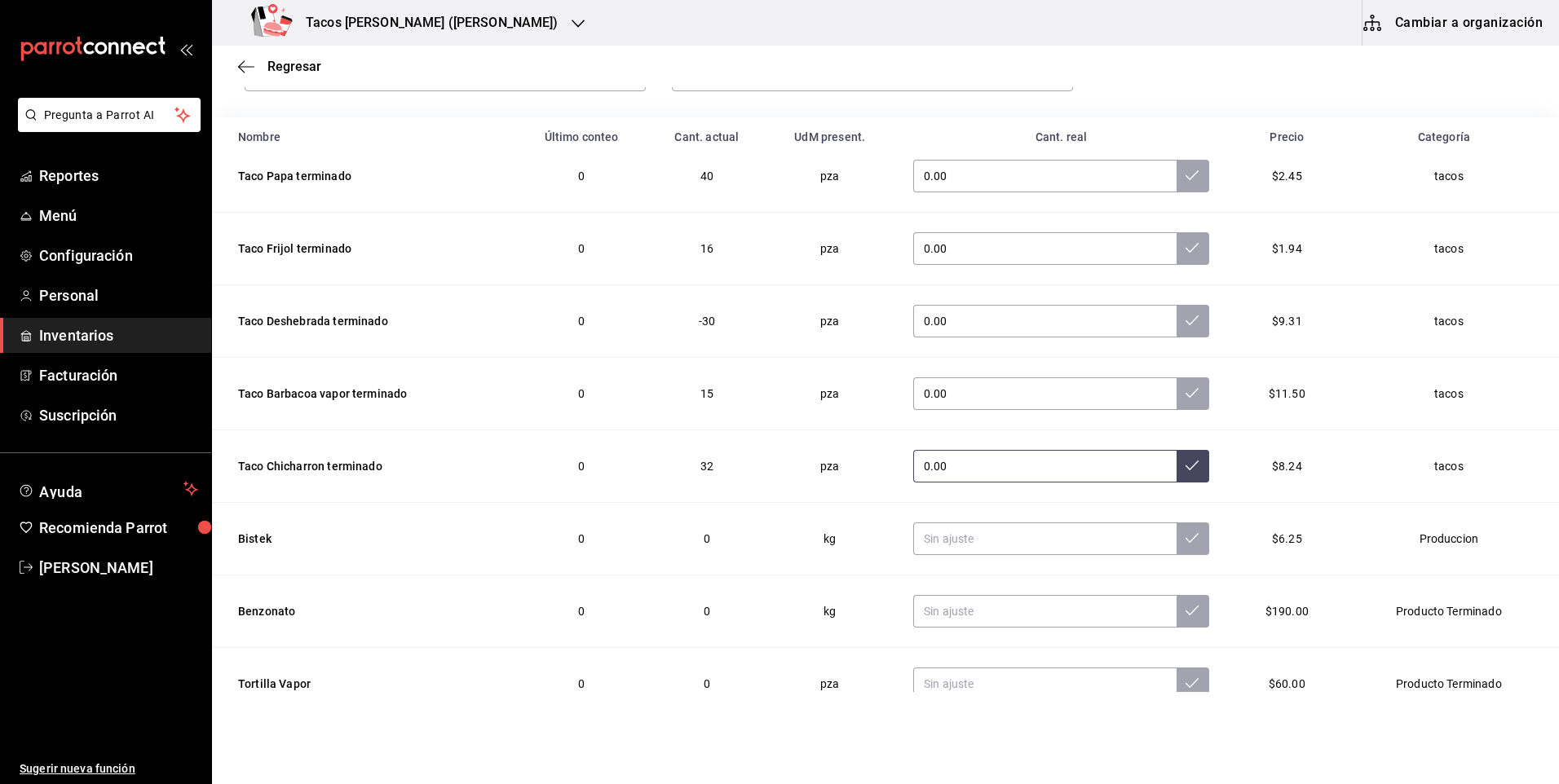
type input "0.00"
click at [1176, 472] on button at bounding box center [1192, 466] width 32 height 32
click at [1180, 403] on button at bounding box center [1192, 393] width 32 height 32
click at [1176, 331] on button at bounding box center [1192, 321] width 32 height 32
click at [1180, 253] on button at bounding box center [1192, 248] width 32 height 32
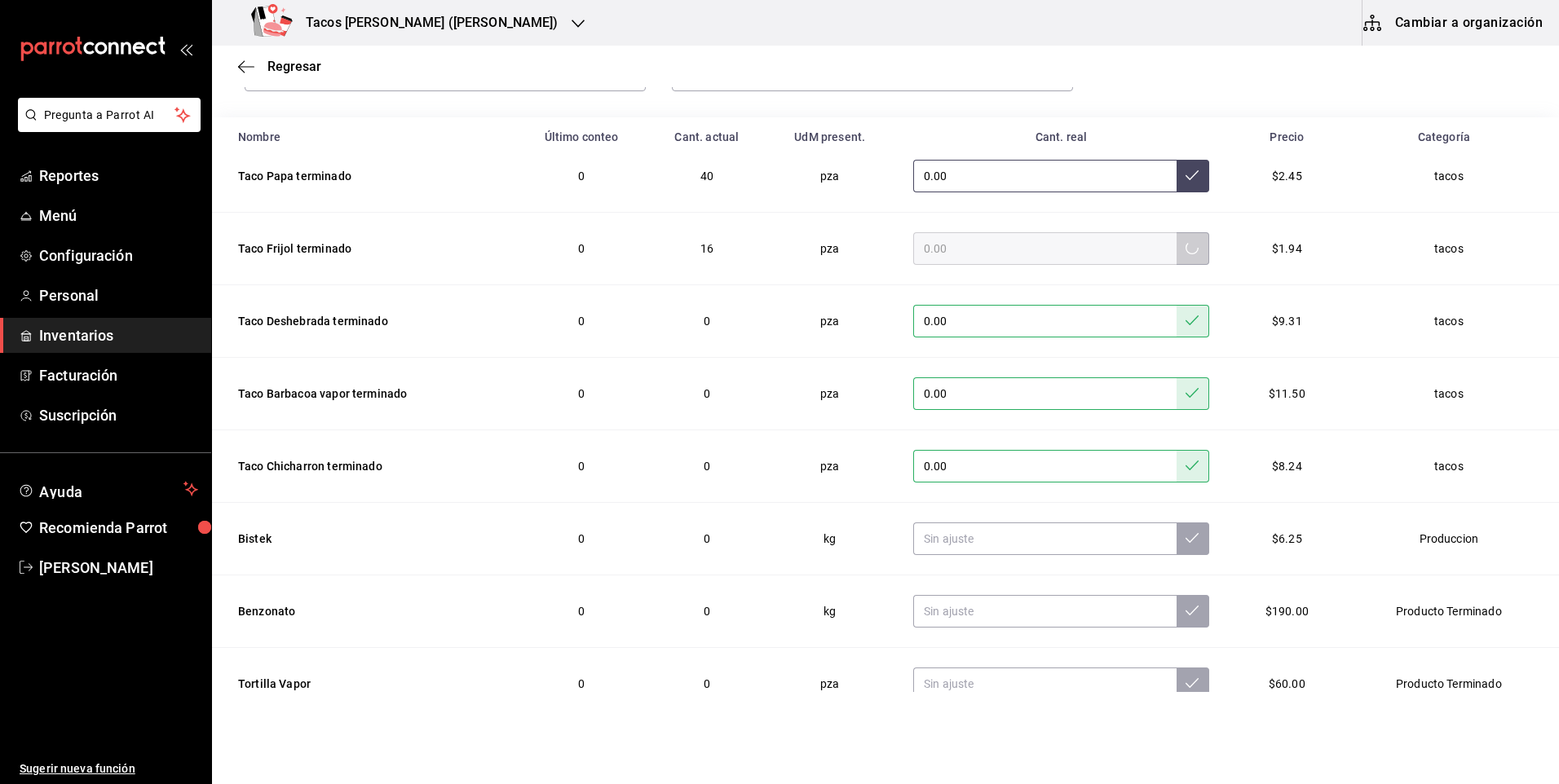
click at [1176, 187] on button at bounding box center [1192, 175] width 32 height 32
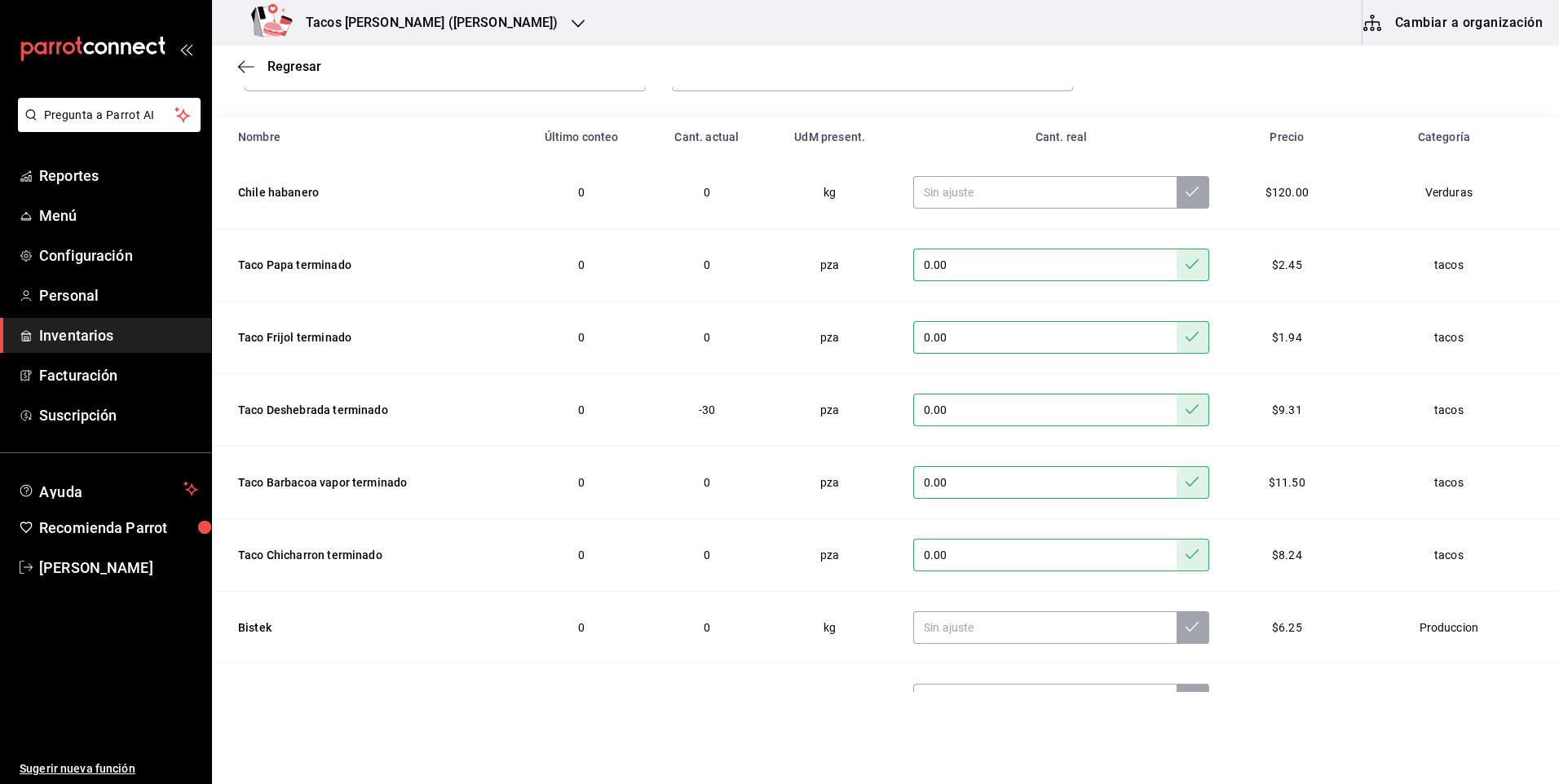
click at [397, 26] on h3 "Tacos [PERSON_NAME] ([PERSON_NAME])" at bounding box center [425, 23] width 266 height 20
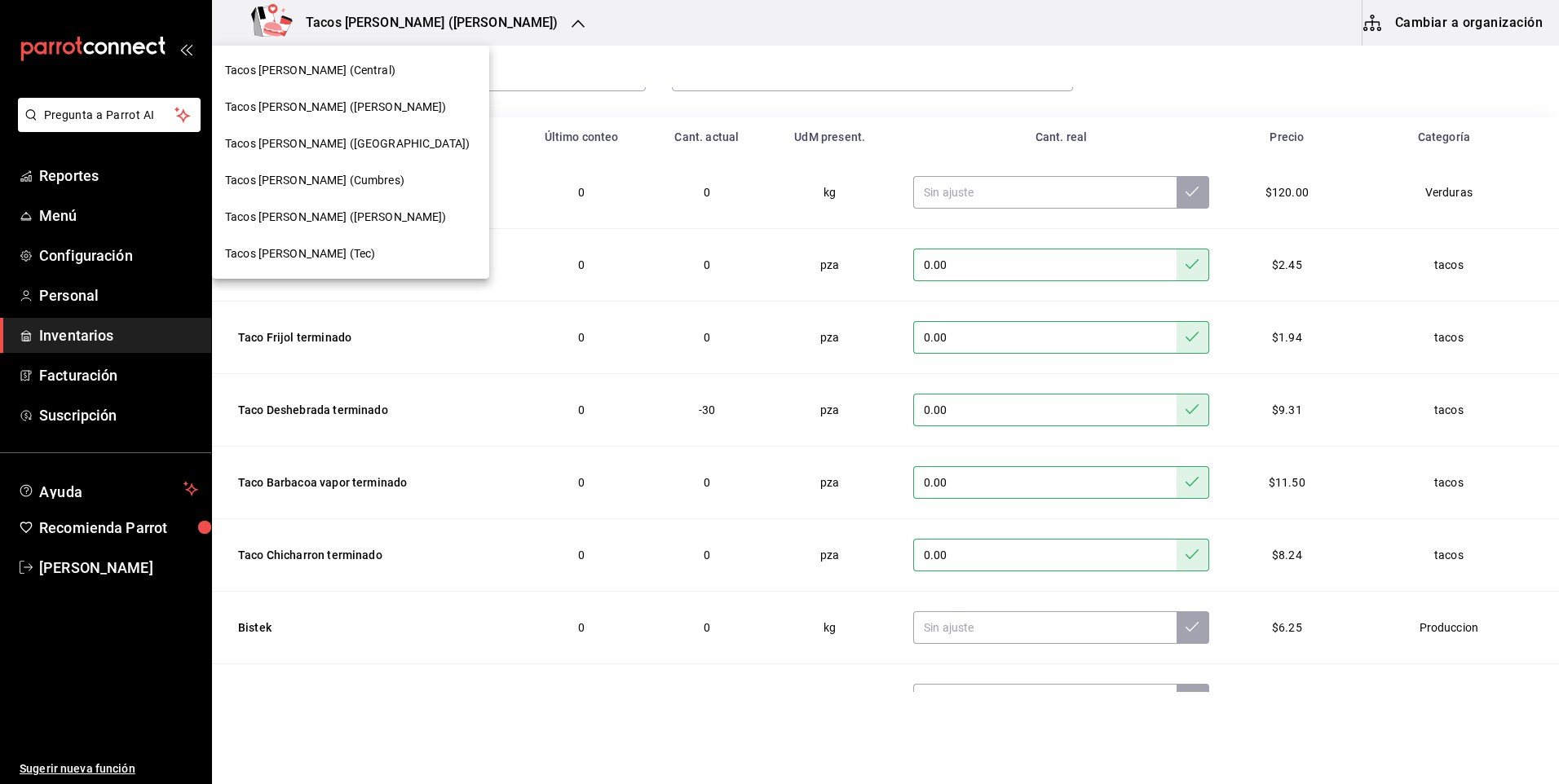
click at [364, 130] on div "Tacos [PERSON_NAME] ([GEOGRAPHIC_DATA])" at bounding box center [351, 144] width 278 height 36
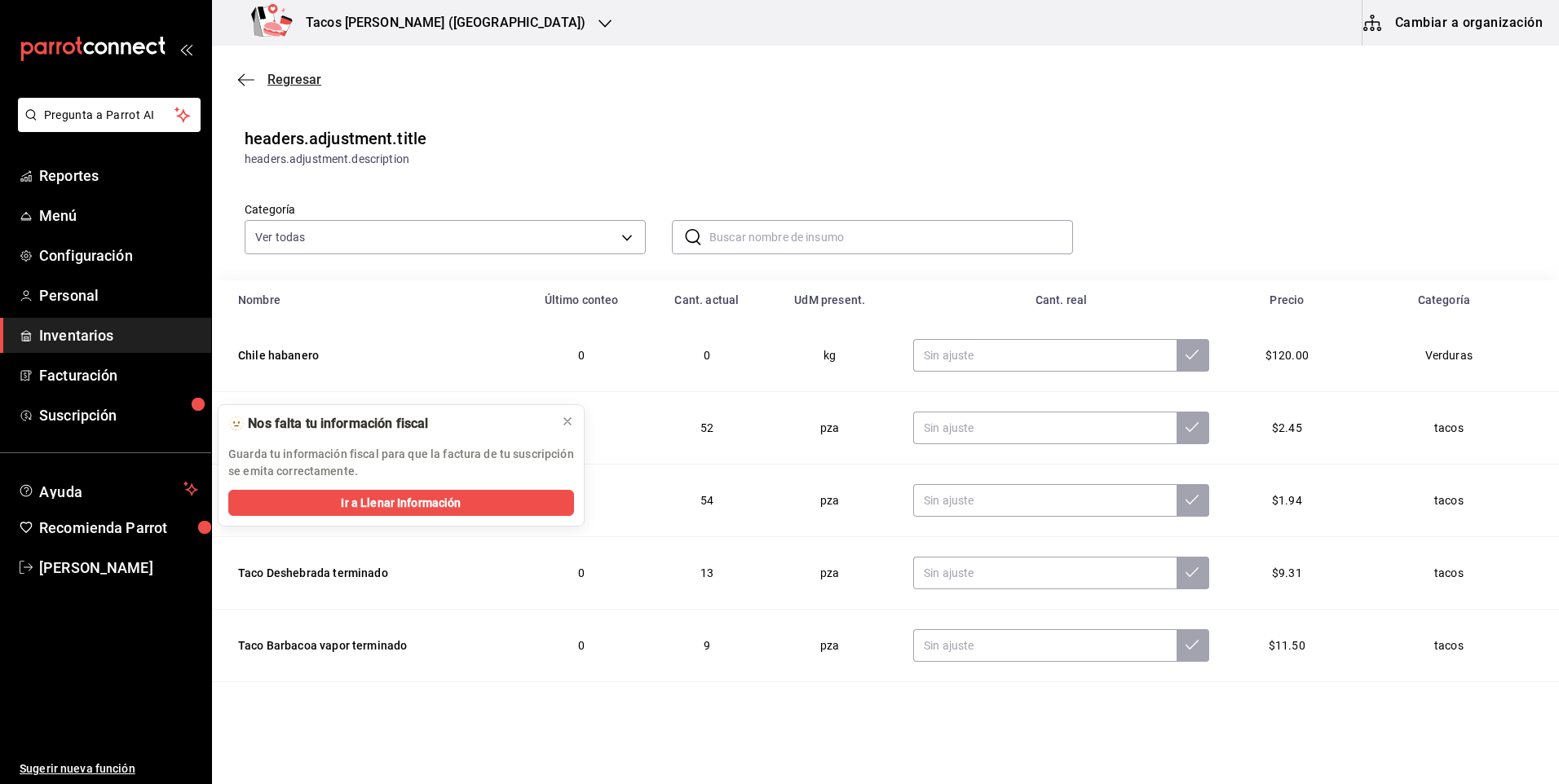
click at [291, 83] on span "Regresar" at bounding box center [294, 79] width 54 height 16
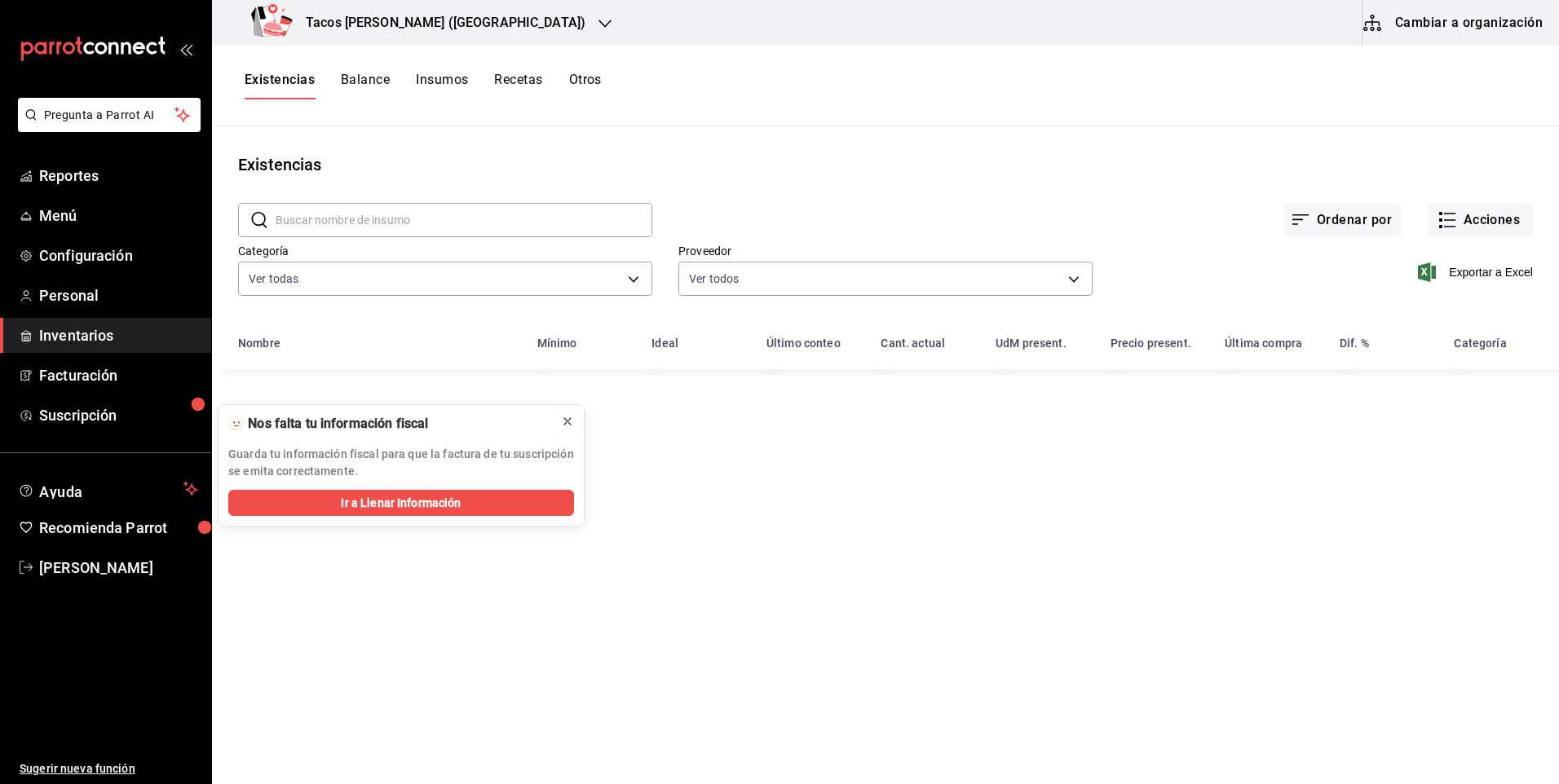
click at [567, 421] on icon at bounding box center [568, 421] width 13 height 13
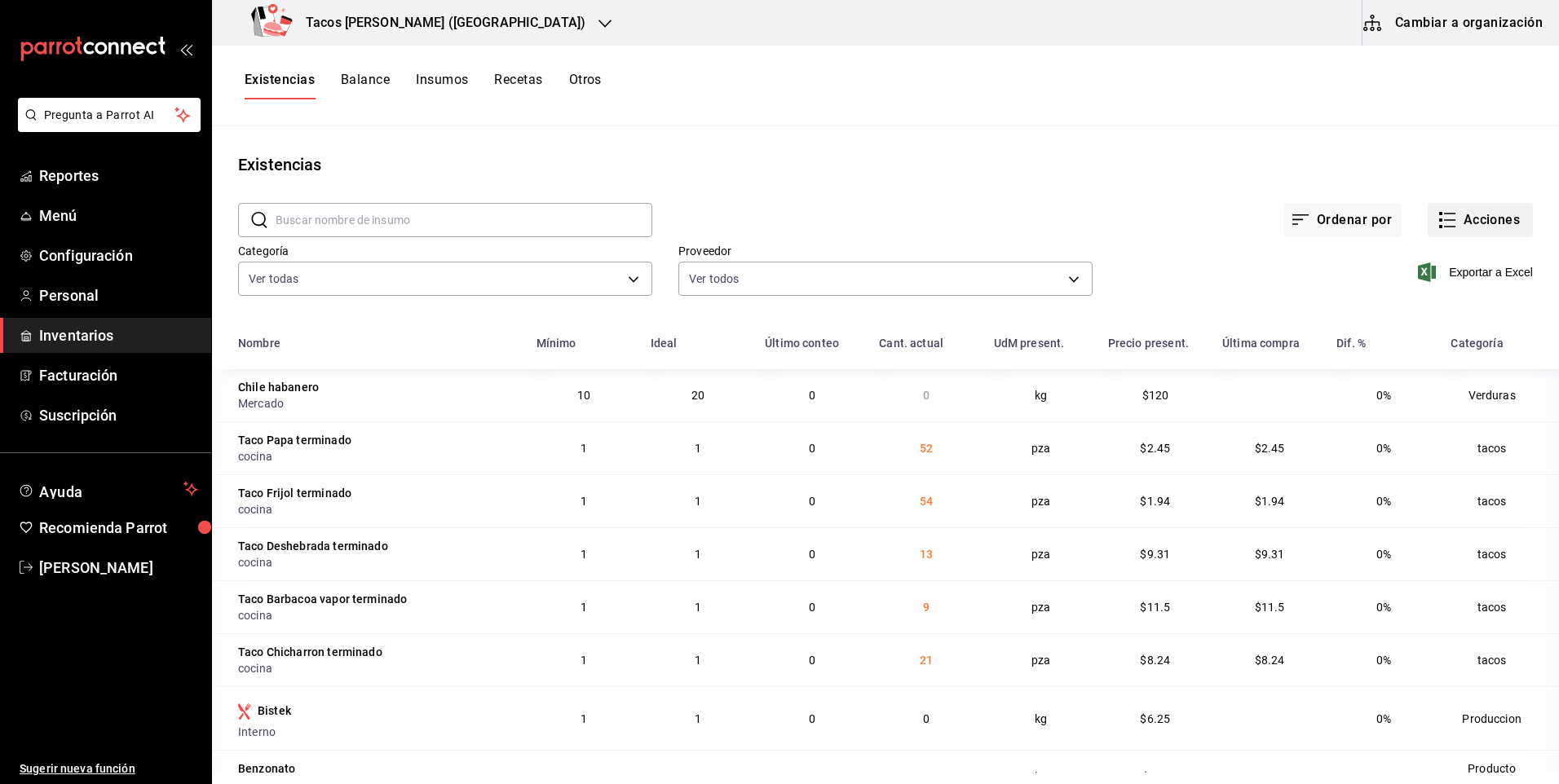
click at [1461, 219] on button "Acciones" at bounding box center [1480, 220] width 105 height 34
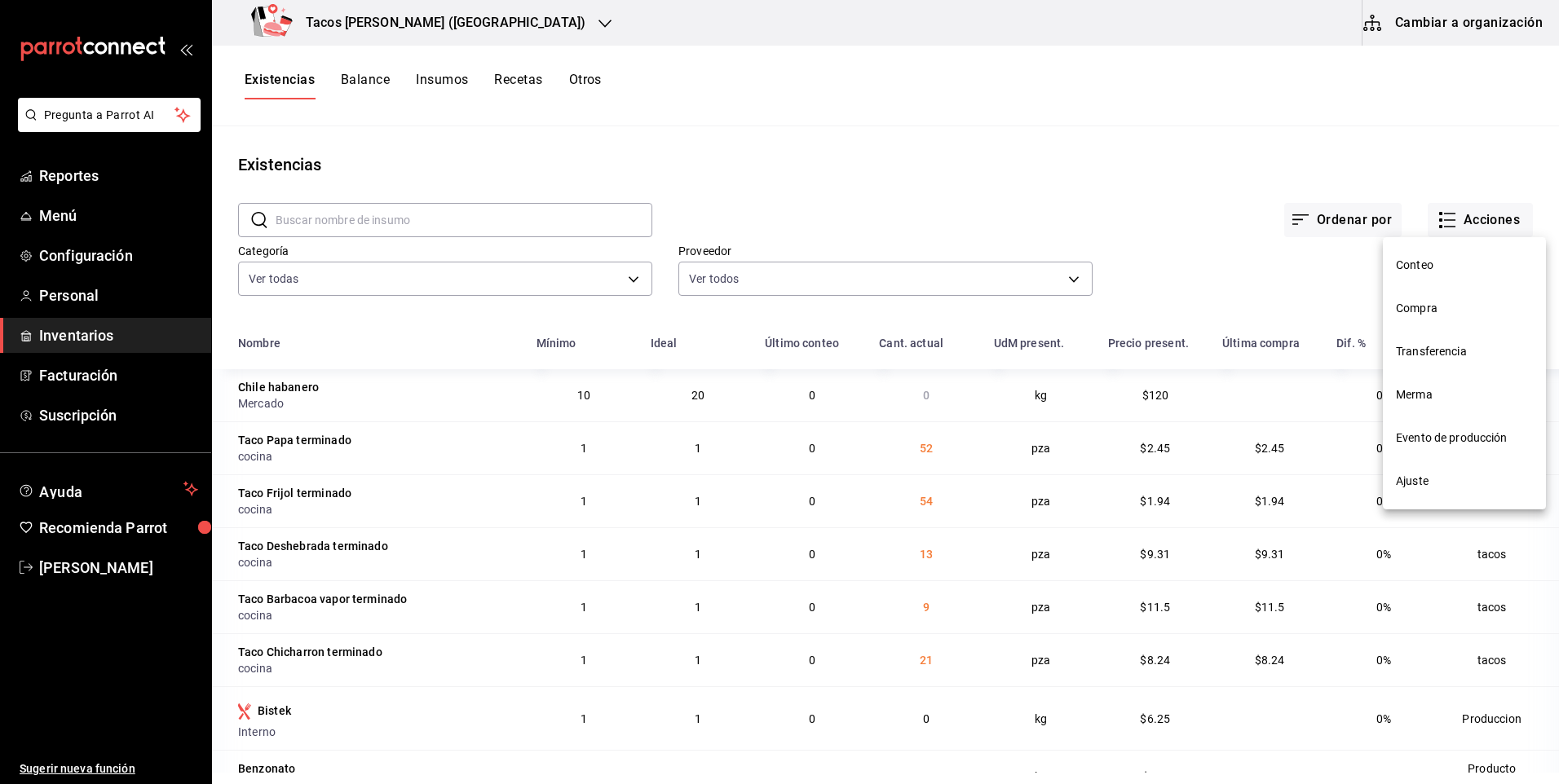
click at [1426, 468] on li "Ajuste" at bounding box center [1464, 482] width 163 height 43
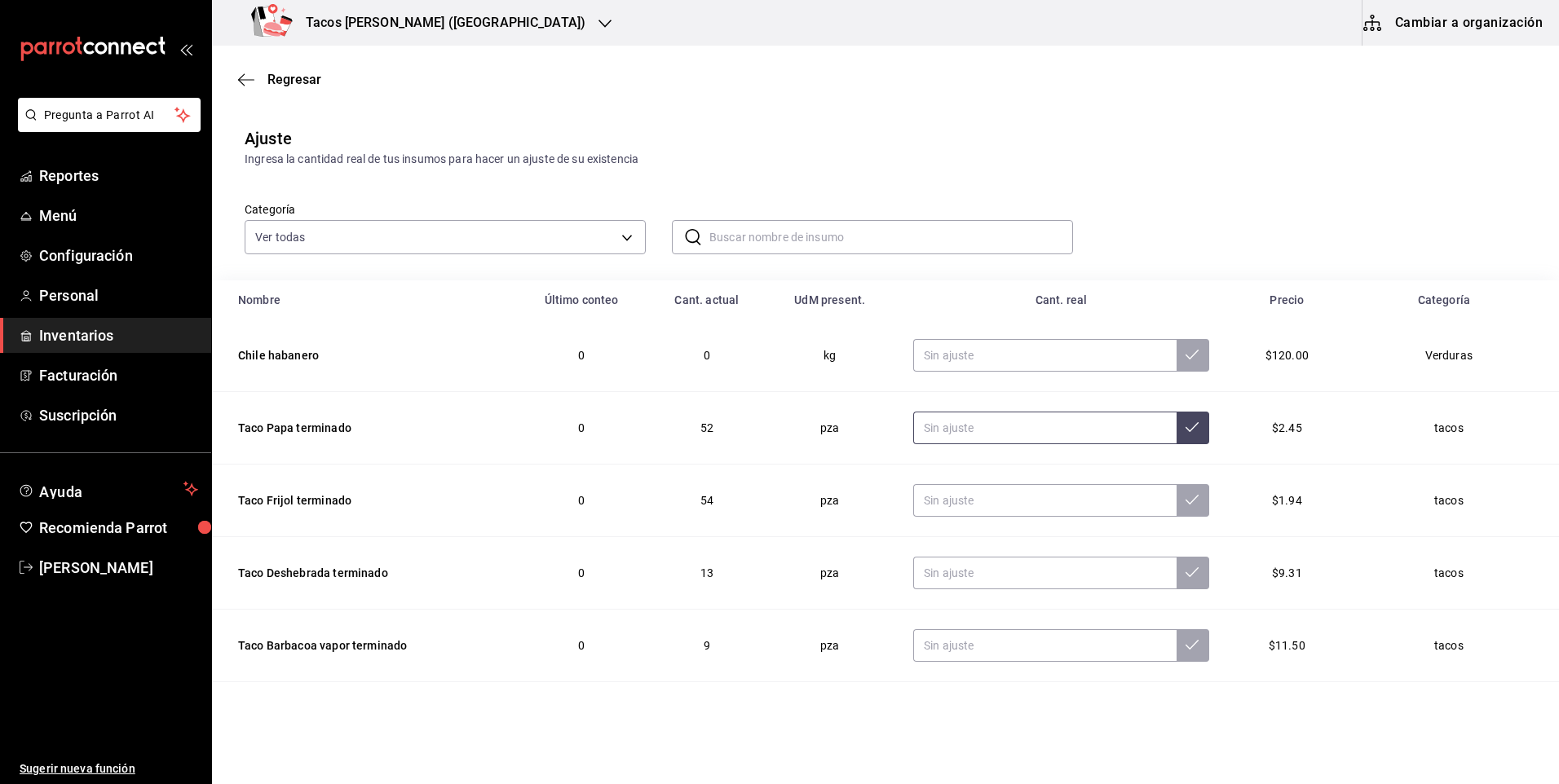
click at [977, 435] on input "text" at bounding box center [1044, 427] width 264 height 32
type input "0.00"
click at [978, 492] on input "text" at bounding box center [1044, 500] width 264 height 32
type input "0.00"
click at [972, 583] on input "text" at bounding box center [1044, 573] width 264 height 32
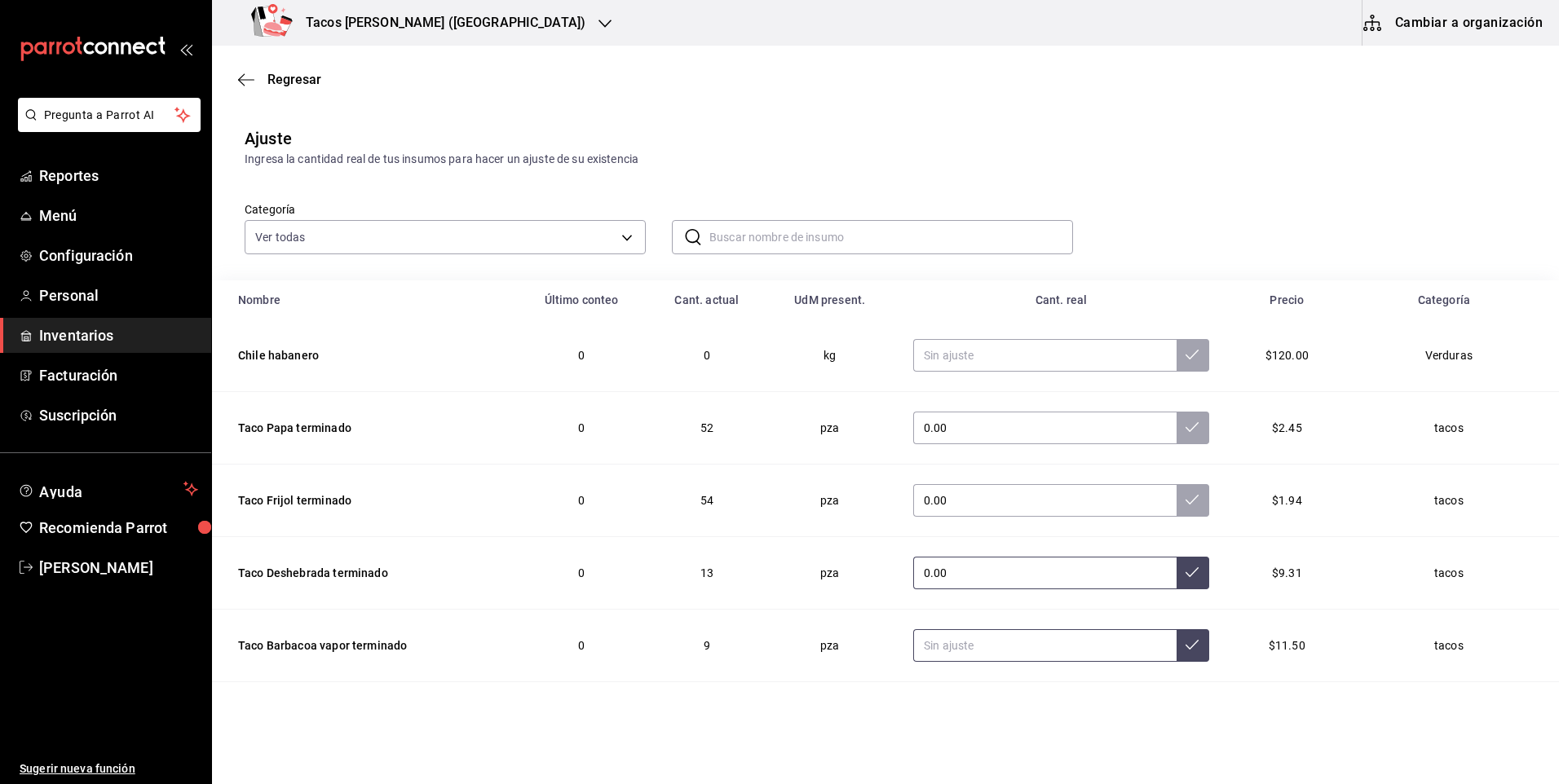
type input "0.00"
click at [972, 644] on input "text" at bounding box center [1044, 645] width 264 height 32
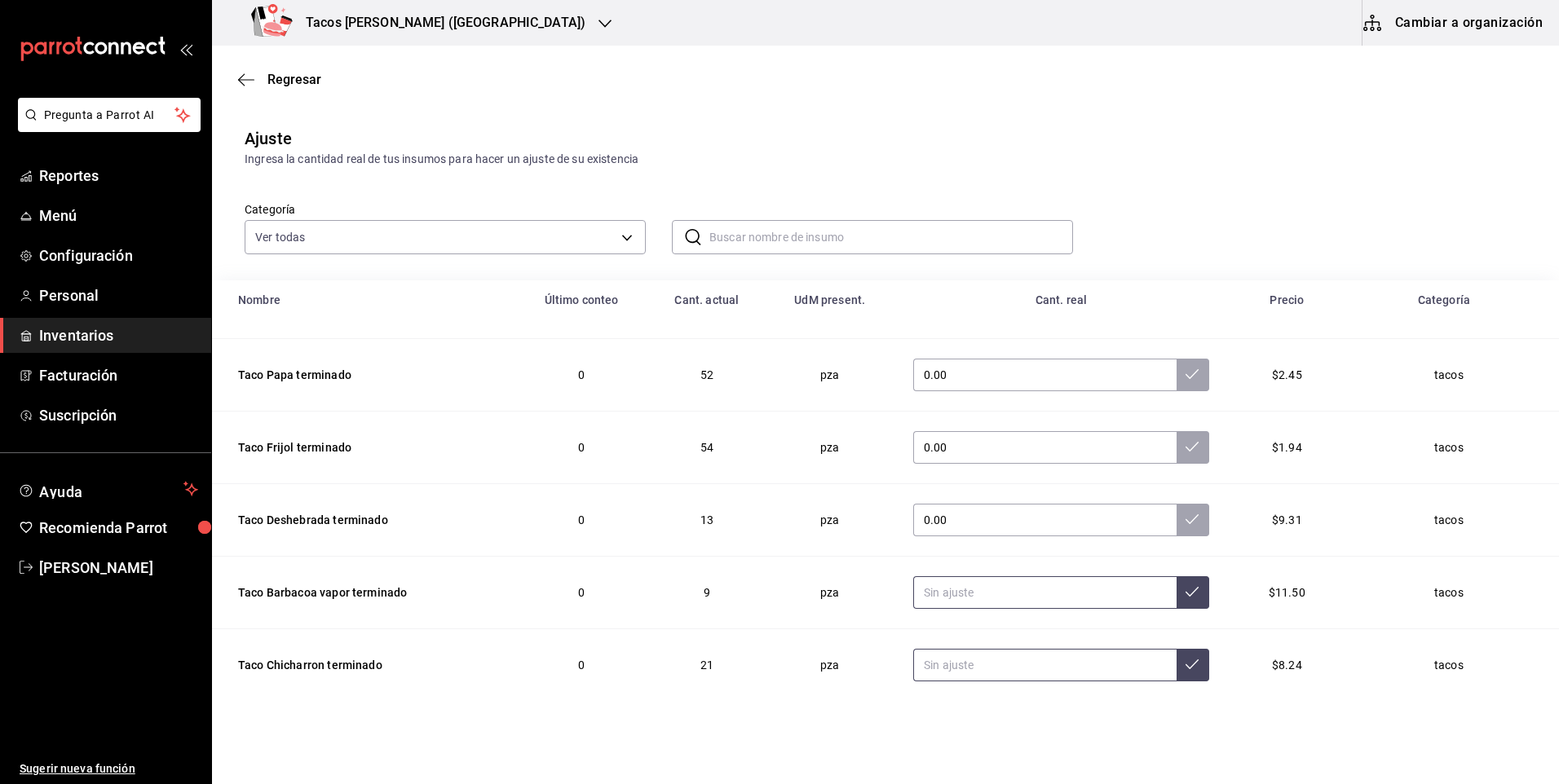
scroll to position [82, 0]
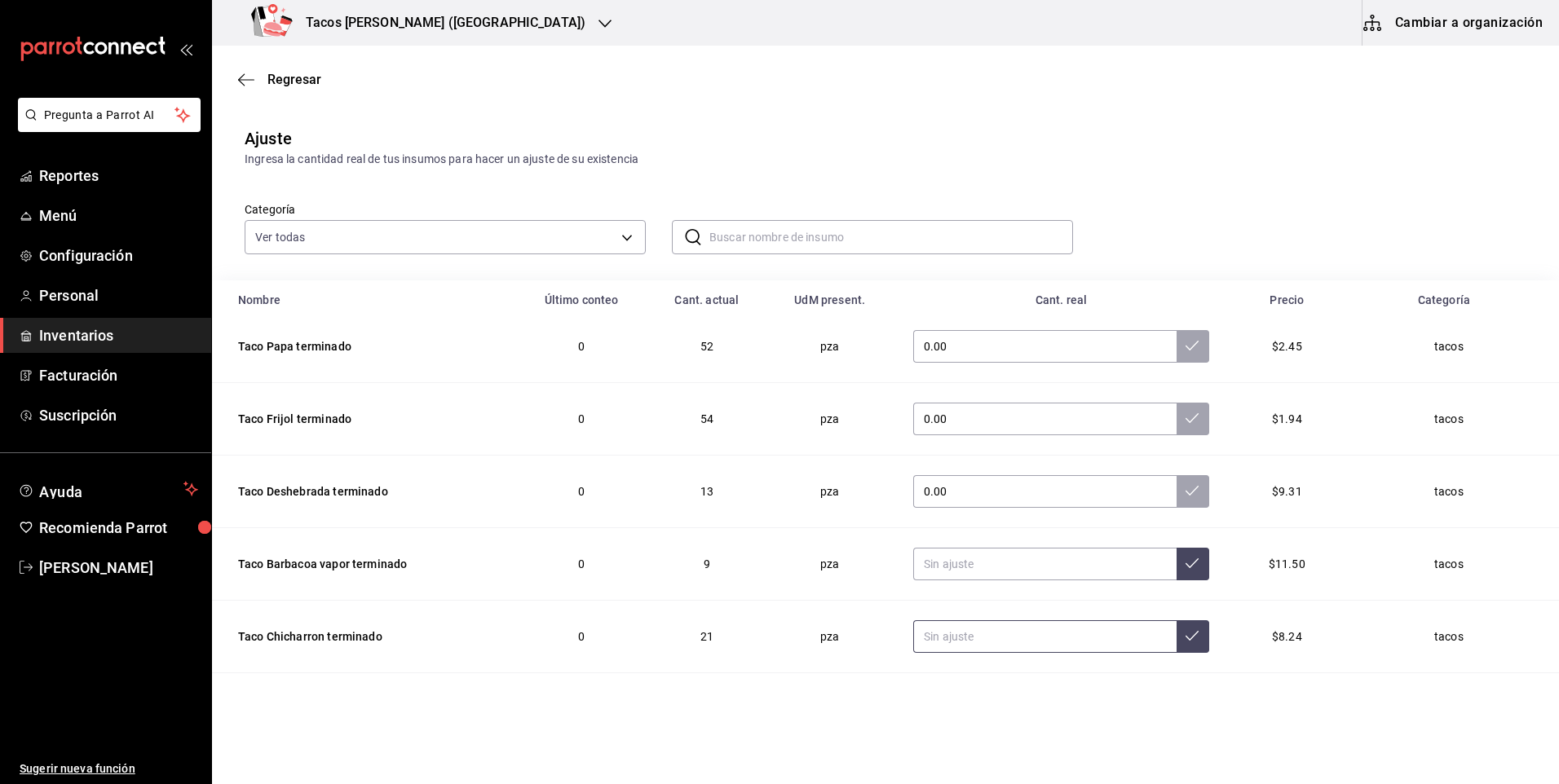
click at [973, 642] on input "text" at bounding box center [1044, 636] width 264 height 32
type input "0.00"
click at [1039, 556] on input "text" at bounding box center [1044, 563] width 264 height 32
type input "0.00"
click at [1186, 642] on icon at bounding box center [1192, 636] width 13 height 13
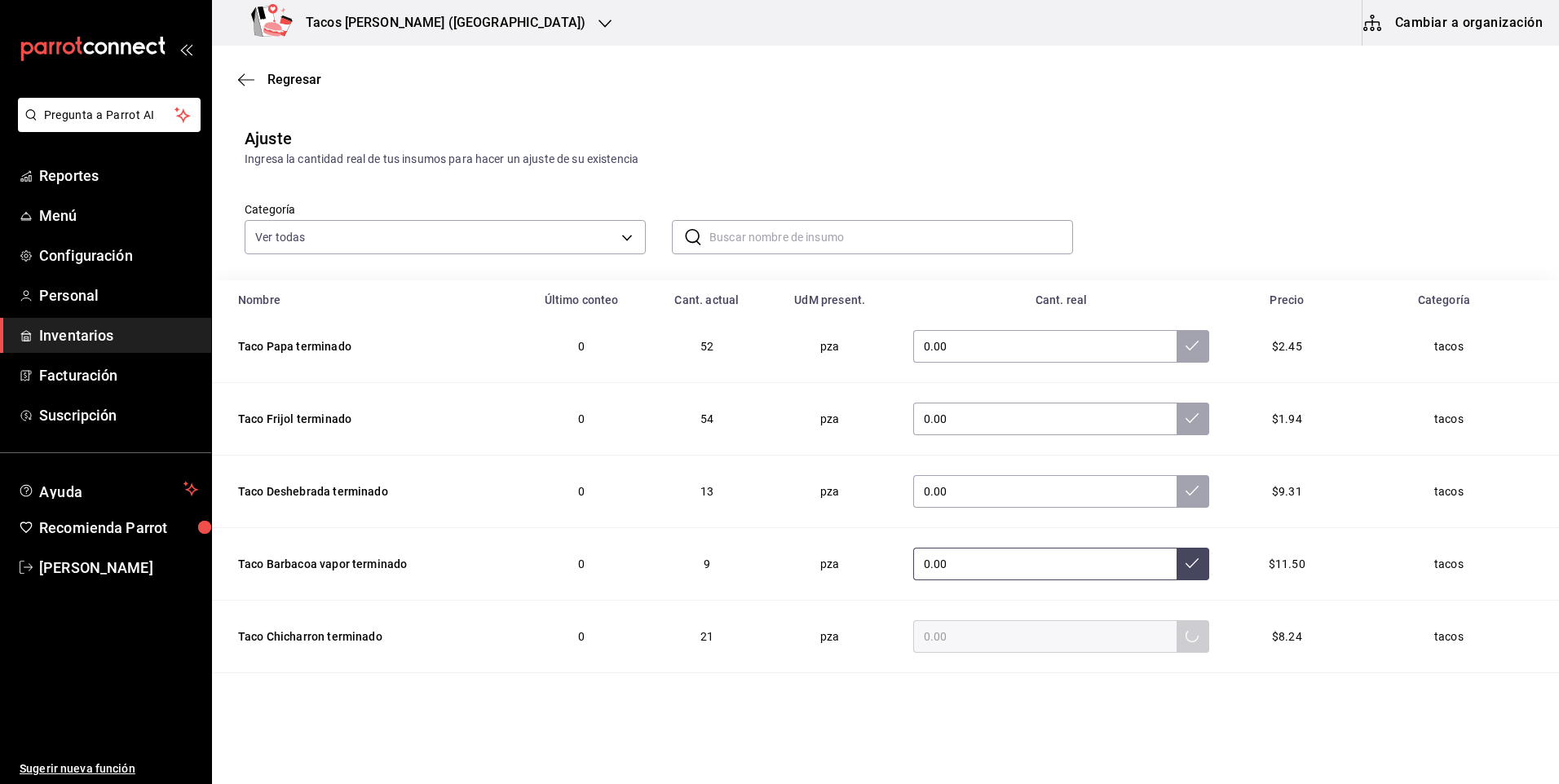
click at [1186, 567] on icon at bounding box center [1192, 563] width 13 height 13
click at [1176, 503] on button at bounding box center [1192, 491] width 32 height 32
click at [1186, 424] on icon at bounding box center [1192, 418] width 13 height 13
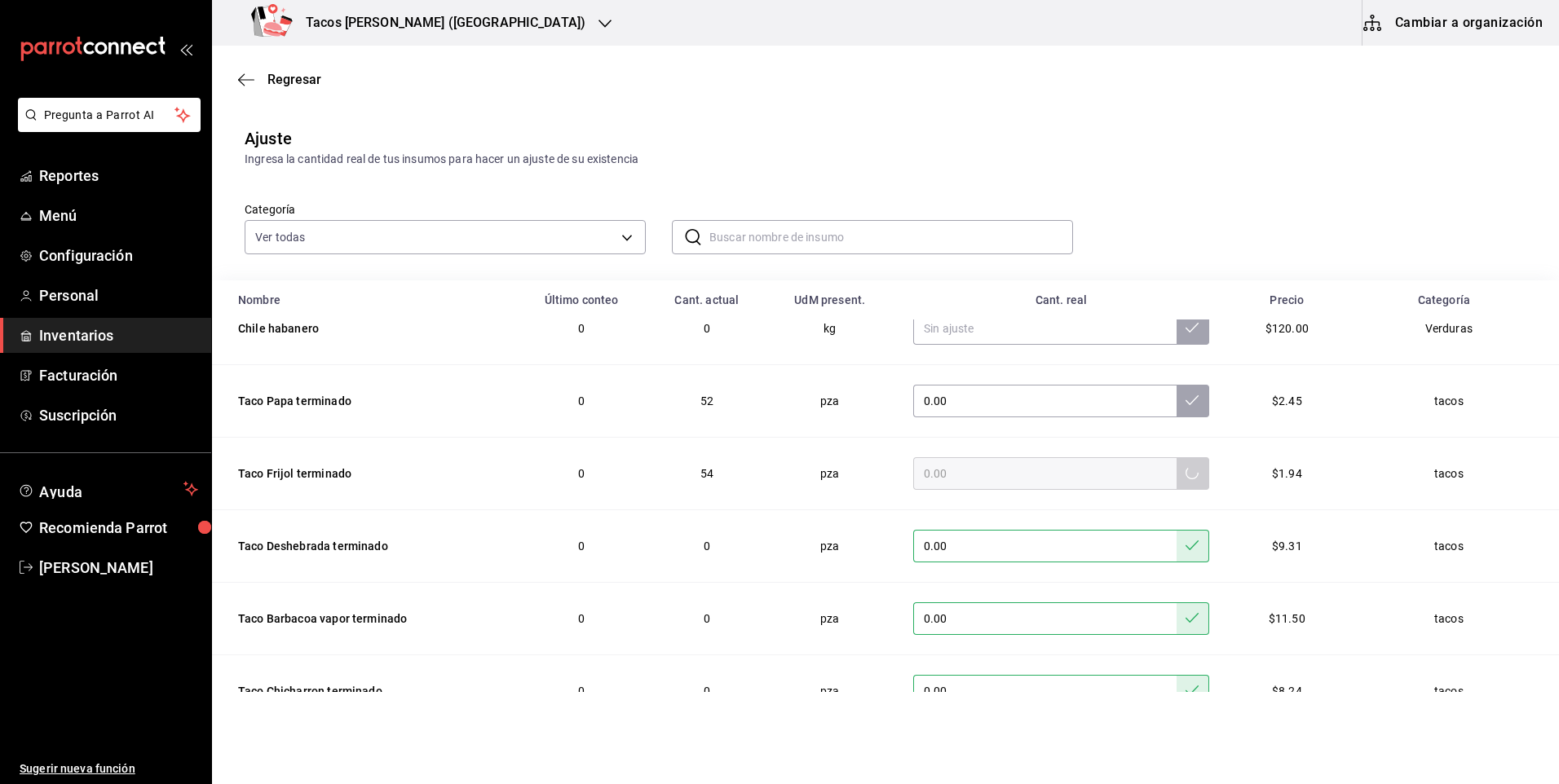
scroll to position [0, 0]
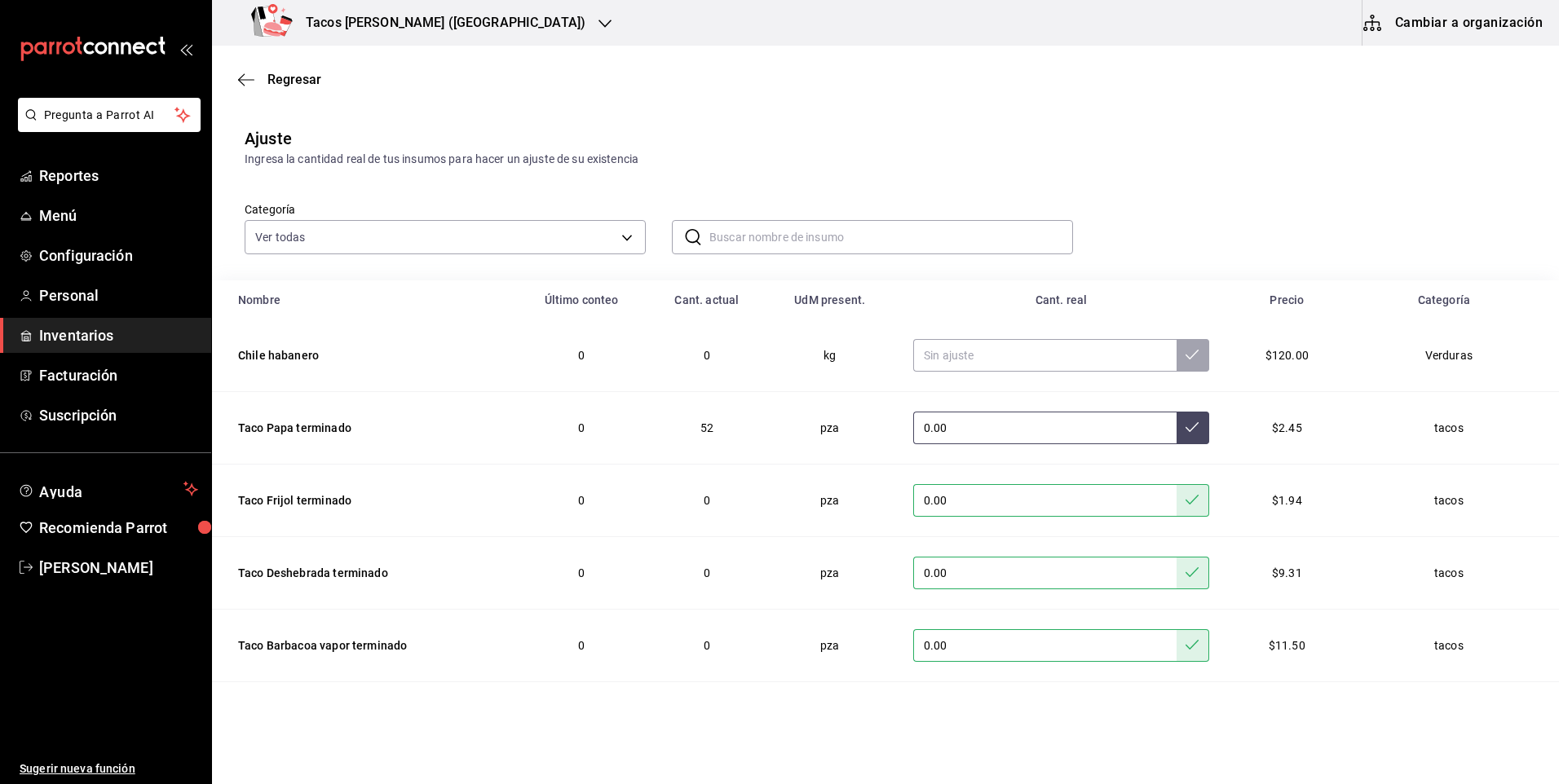
click at [1176, 417] on button at bounding box center [1192, 427] width 32 height 32
click at [355, 16] on h3 "Tacos [PERSON_NAME] ([GEOGRAPHIC_DATA])" at bounding box center [439, 23] width 292 height 20
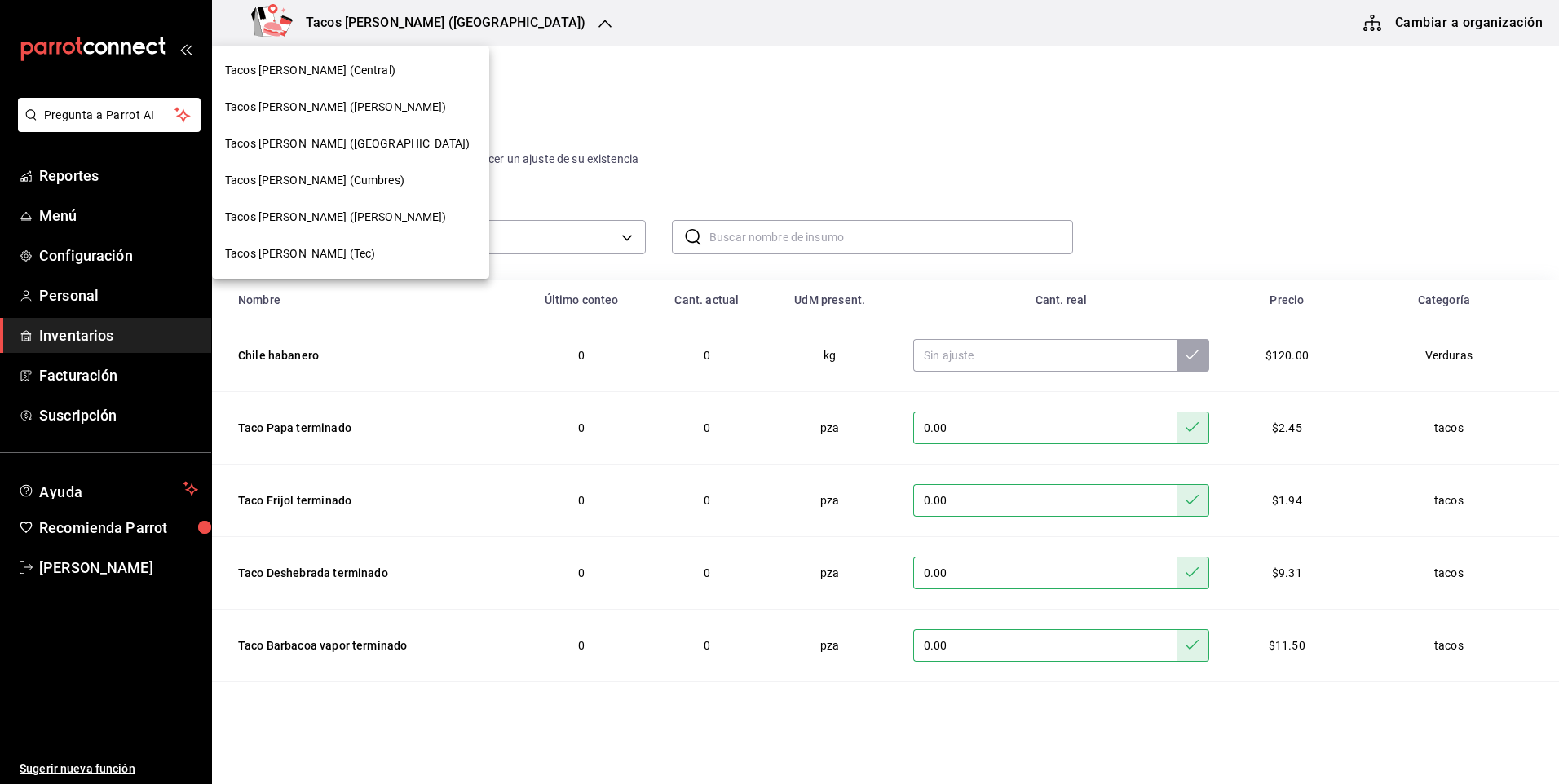
click at [360, 149] on span "Tacos [PERSON_NAME] ([GEOGRAPHIC_DATA])" at bounding box center [347, 144] width 245 height 17
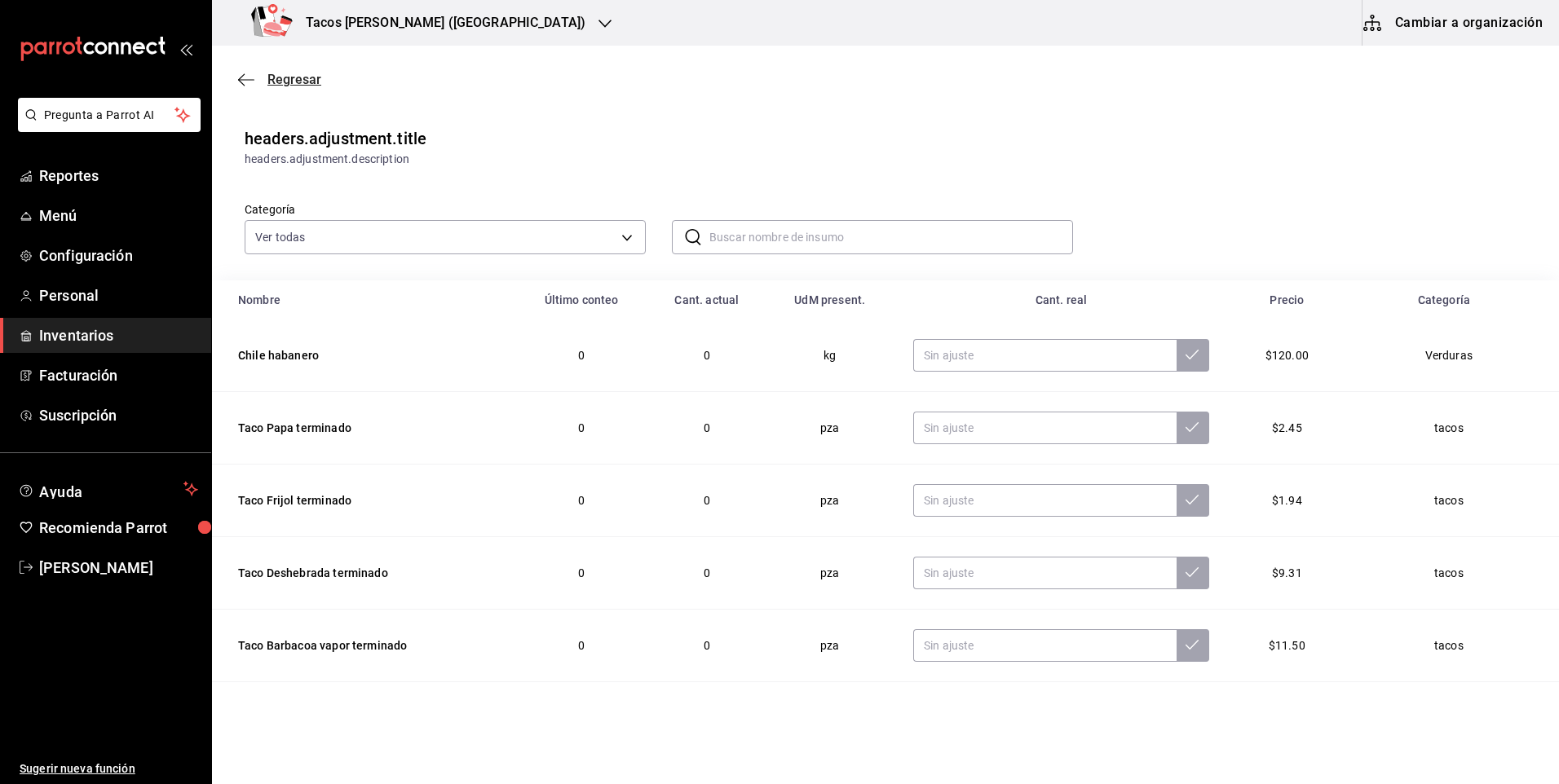
click at [306, 79] on span "Regresar" at bounding box center [294, 79] width 54 height 16
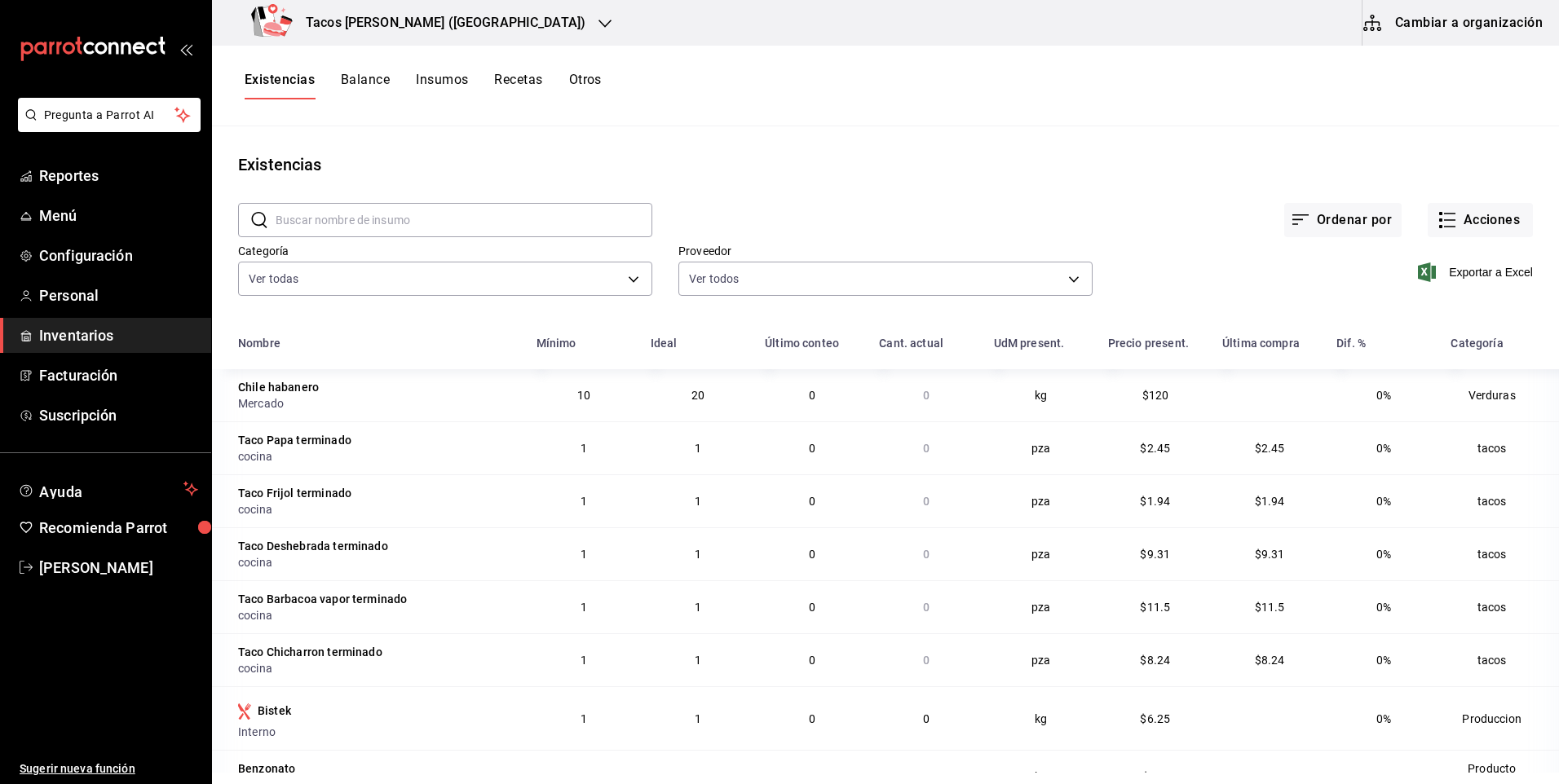
click at [412, 27] on h3 "Tacos [PERSON_NAME] ([GEOGRAPHIC_DATA])" at bounding box center [439, 23] width 292 height 20
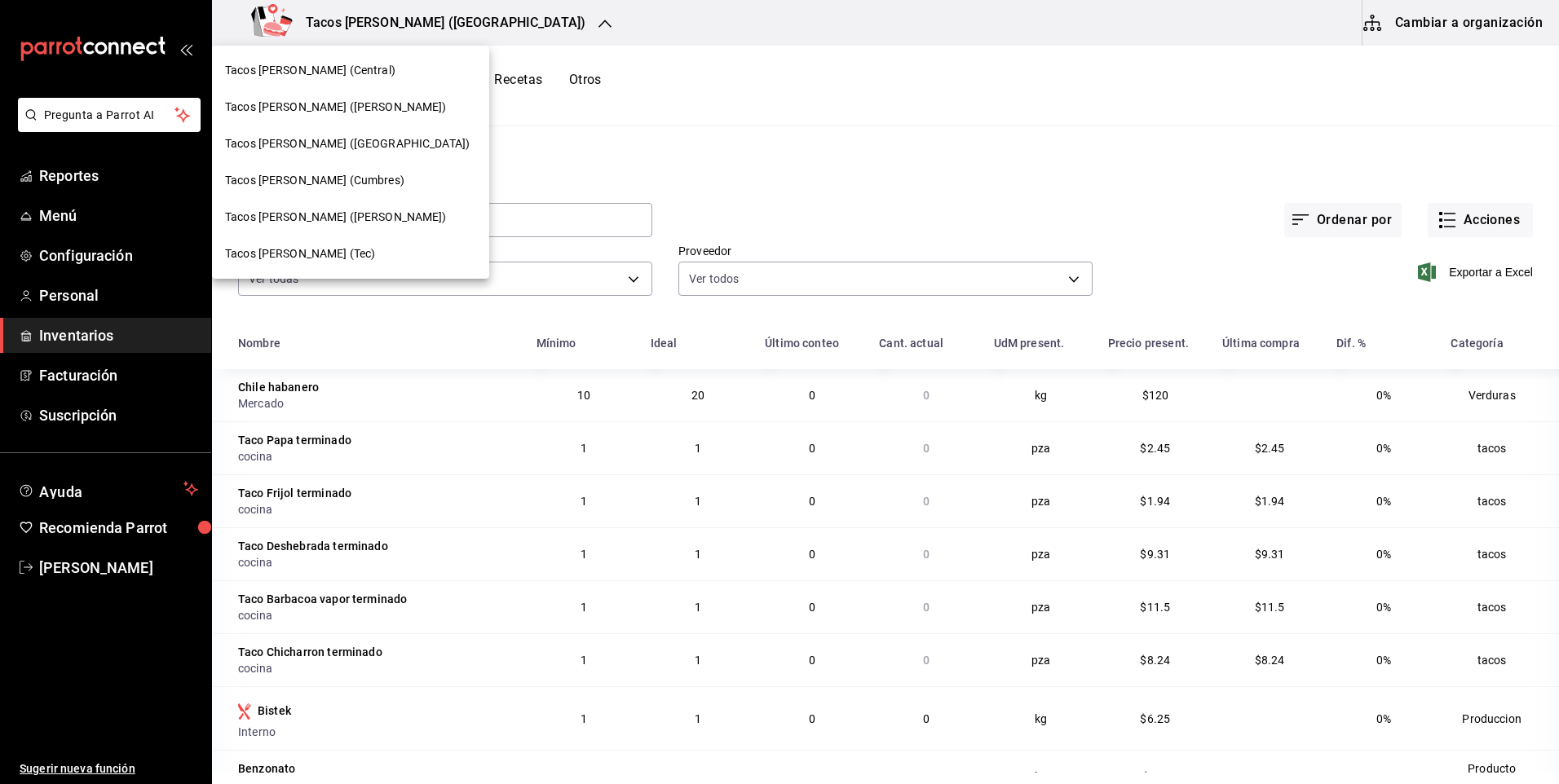
click at [311, 179] on span "Tacos [PERSON_NAME] (Cumbres)" at bounding box center [314, 180] width 179 height 17
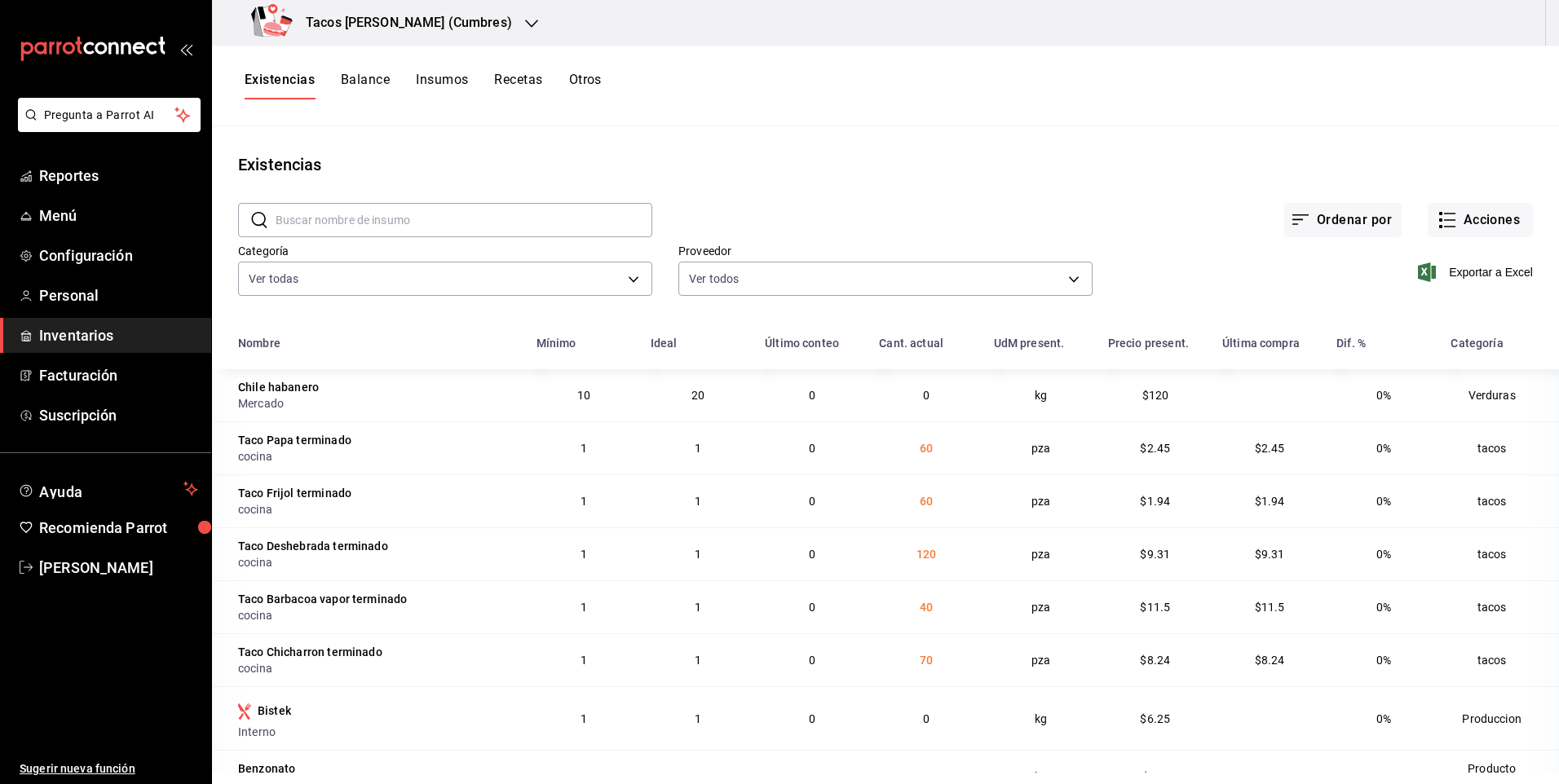
click at [479, 36] on div "Tacos [PERSON_NAME] (Cumbres)" at bounding box center [384, 22] width 320 height 45
